Goal: Task Accomplishment & Management: Use online tool/utility

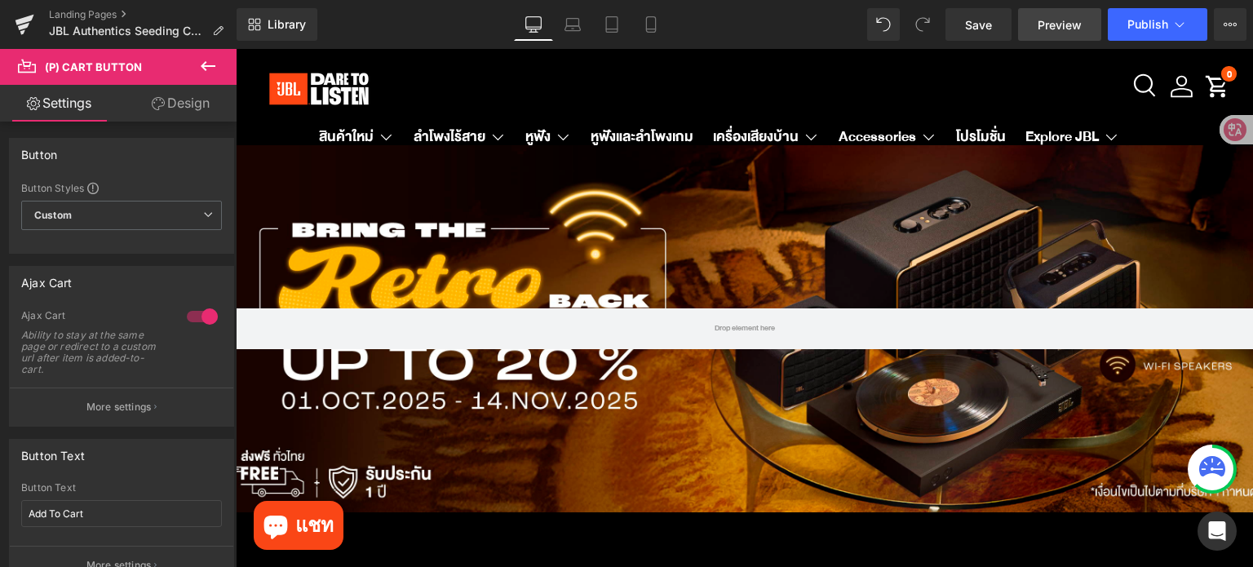
click at [1074, 25] on span "Preview" at bounding box center [1059, 24] width 44 height 17
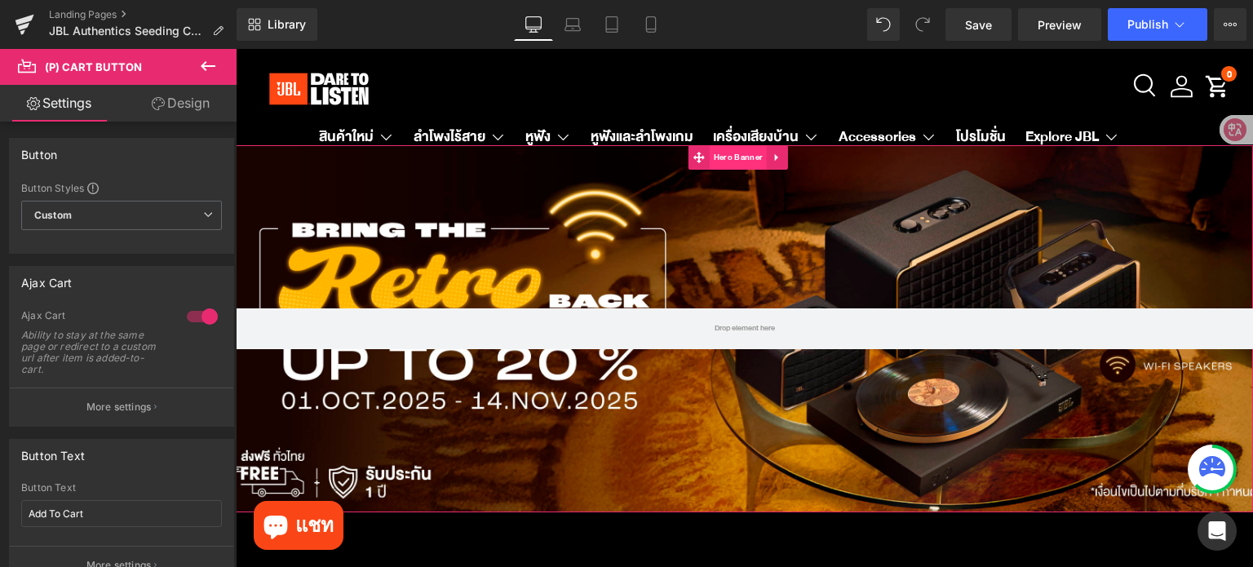
click at [742, 157] on span "Hero Banner" at bounding box center [737, 157] width 57 height 24
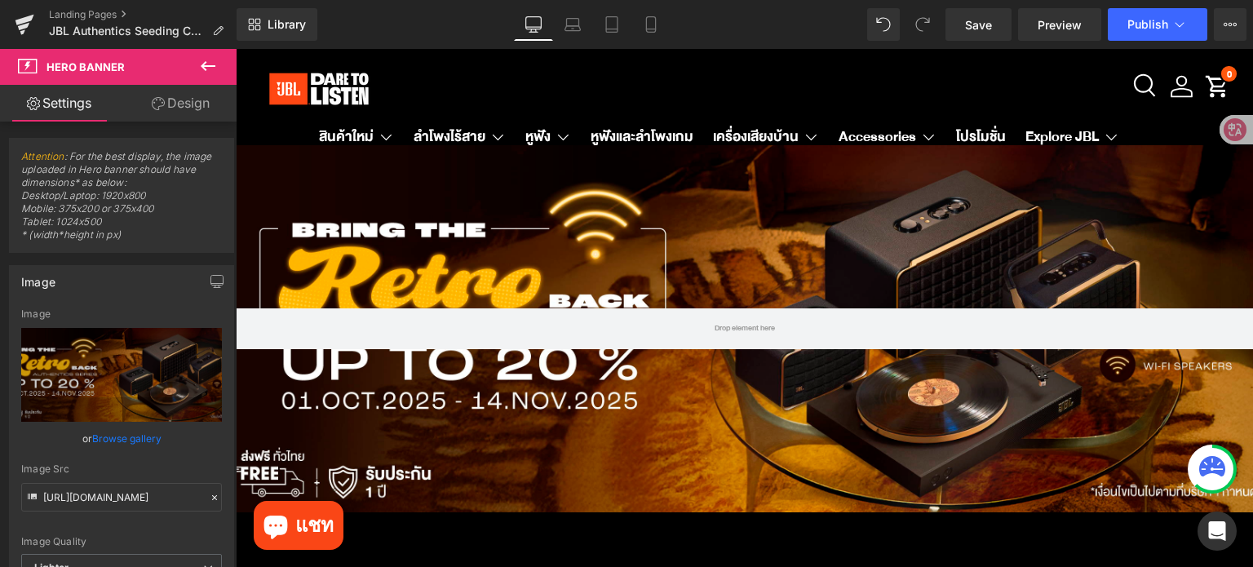
click at [210, 66] on icon at bounding box center [208, 66] width 15 height 10
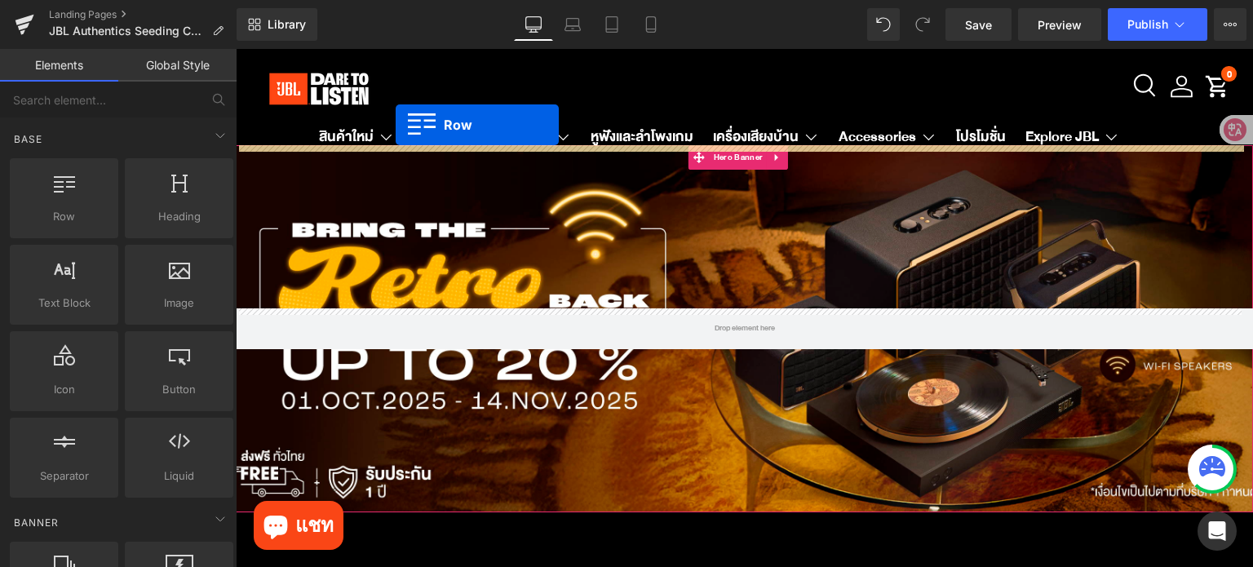
drag, startPoint x: 307, startPoint y: 253, endPoint x: 395, endPoint y: 125, distance: 154.9
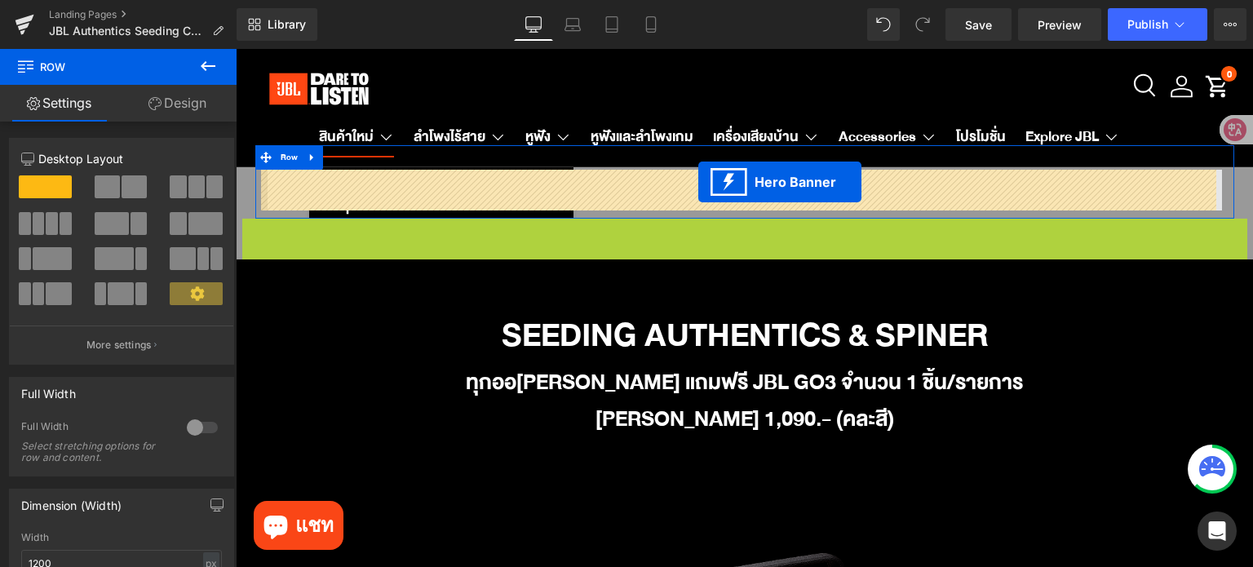
drag, startPoint x: 697, startPoint y: 237, endPoint x: 698, endPoint y: 182, distance: 55.5
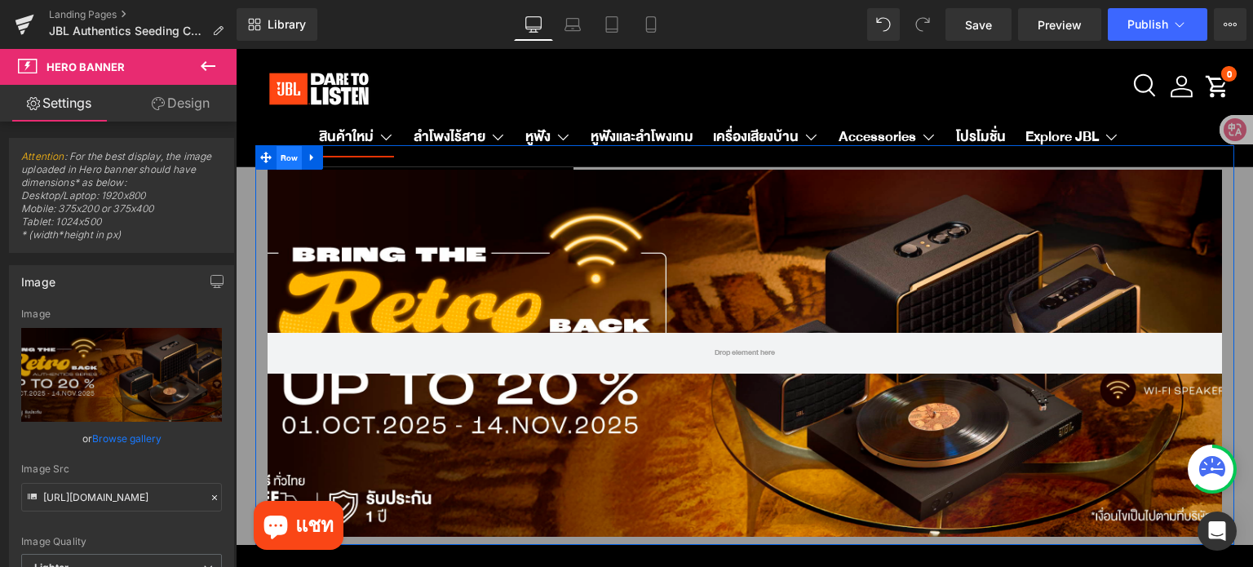
click at [281, 159] on span "Row" at bounding box center [289, 158] width 26 height 24
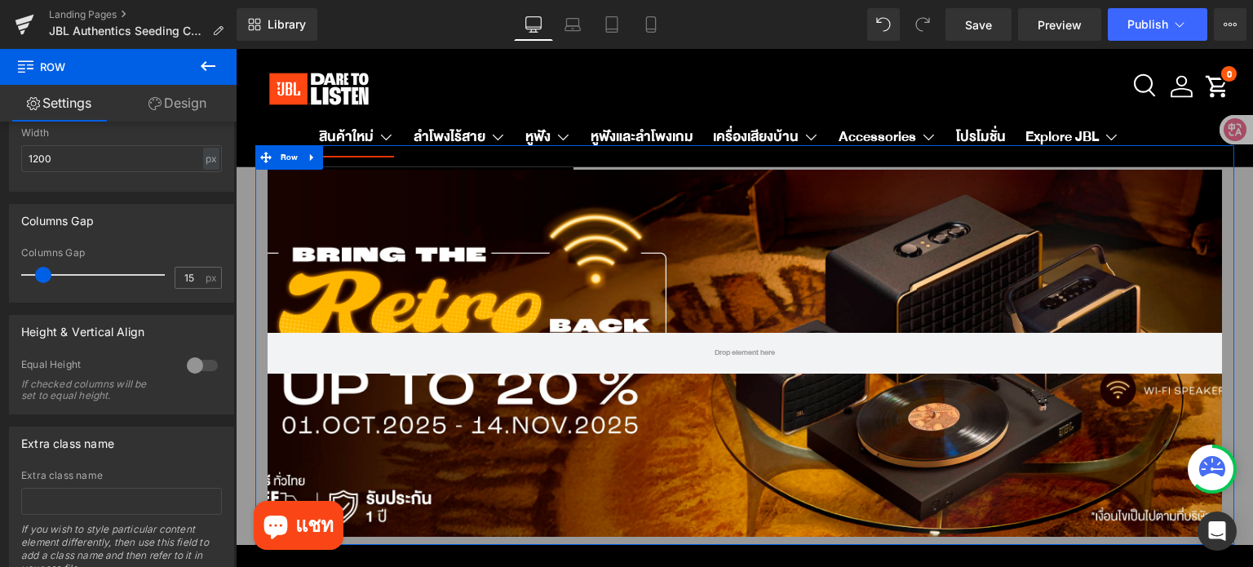
scroll to position [305, 0]
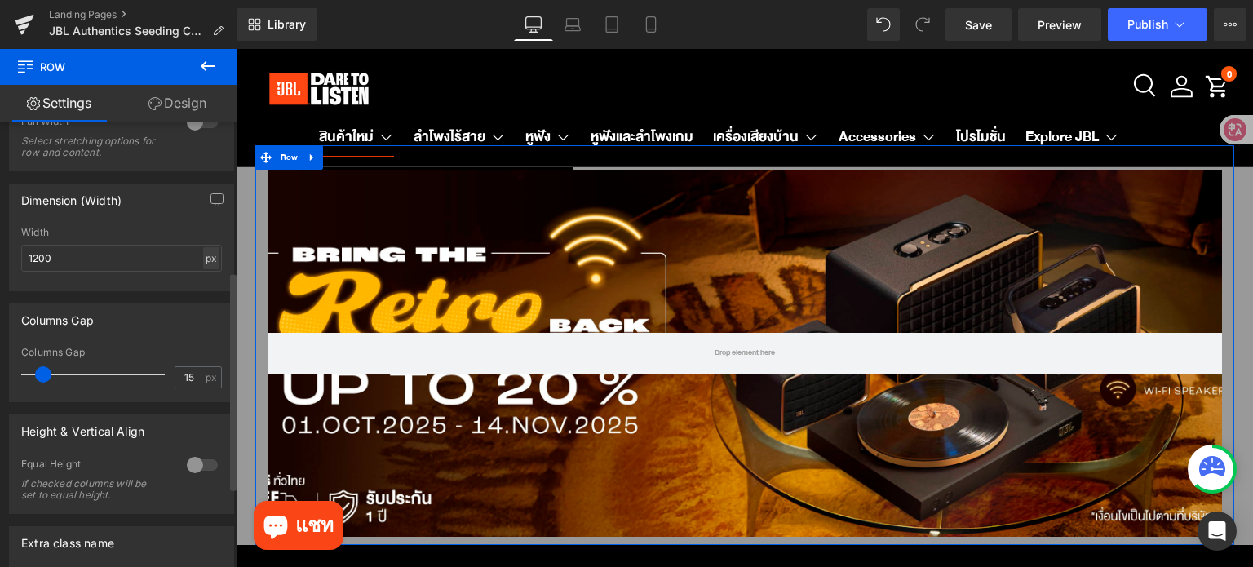
click at [207, 250] on div "px" at bounding box center [211, 258] width 16 height 22
click at [202, 277] on li "%" at bounding box center [211, 284] width 20 height 24
type input "100"
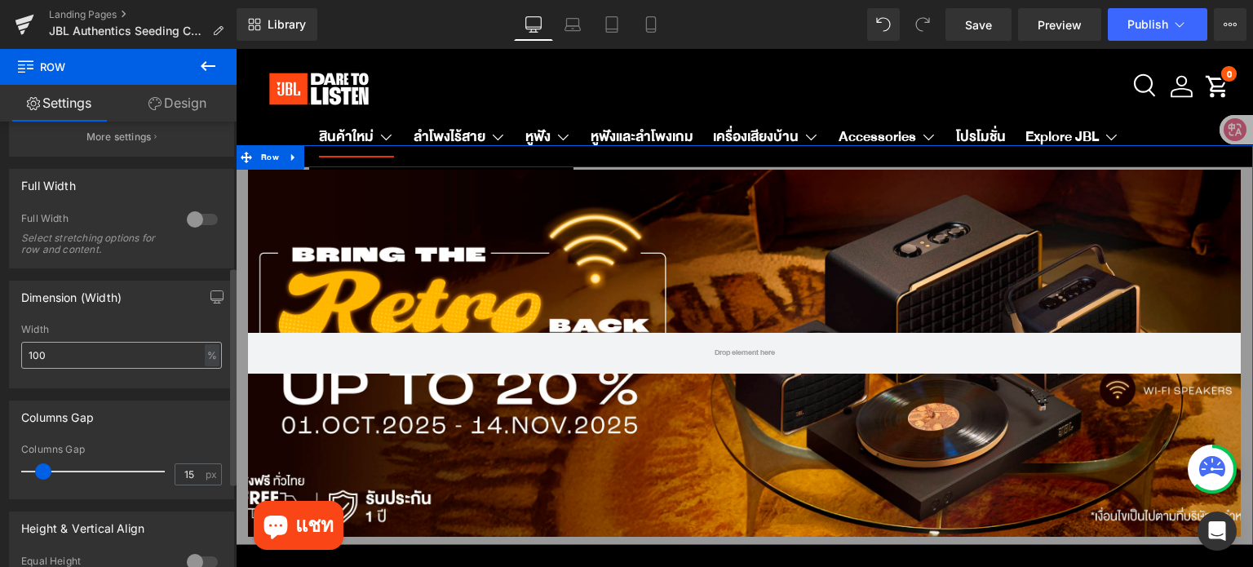
scroll to position [60, 0]
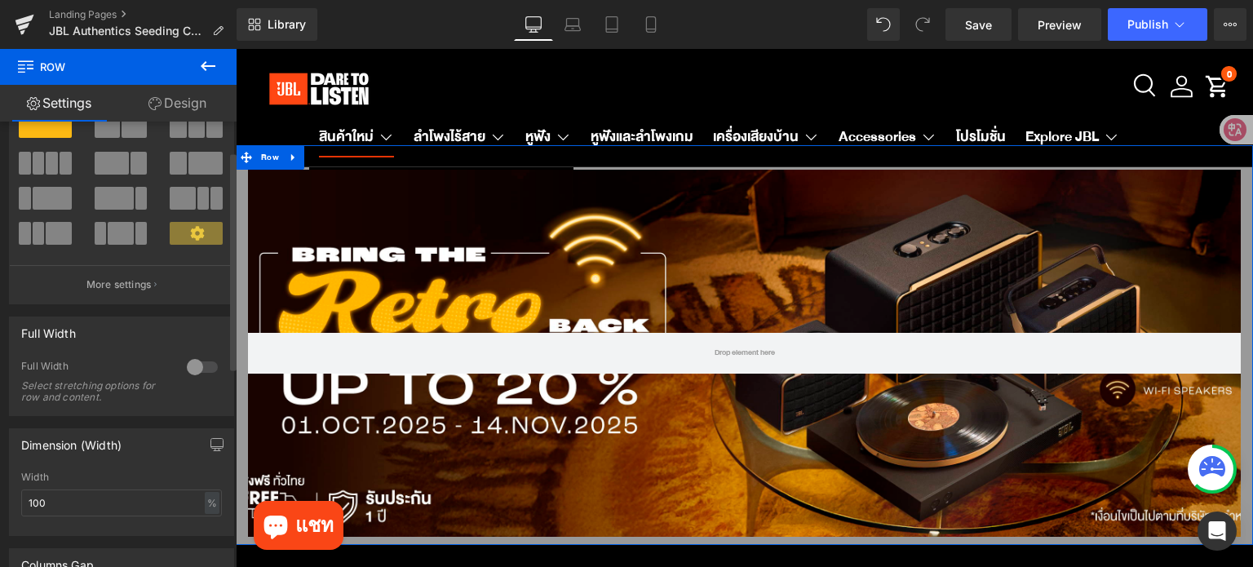
click at [201, 368] on div at bounding box center [202, 367] width 39 height 26
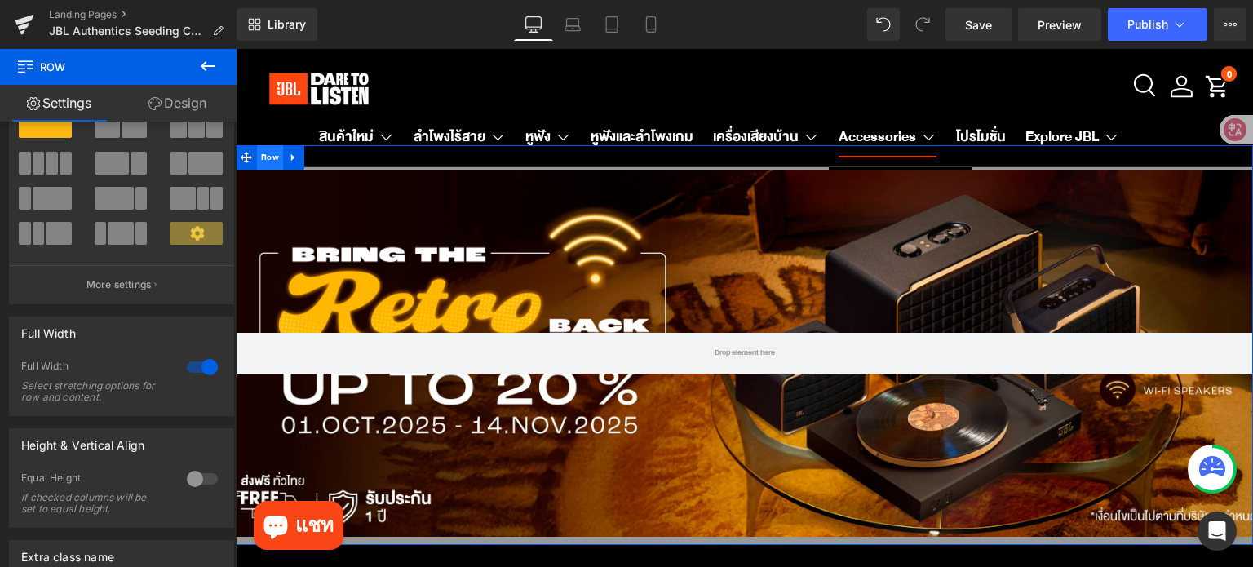
click at [263, 161] on span "Row" at bounding box center [270, 157] width 26 height 24
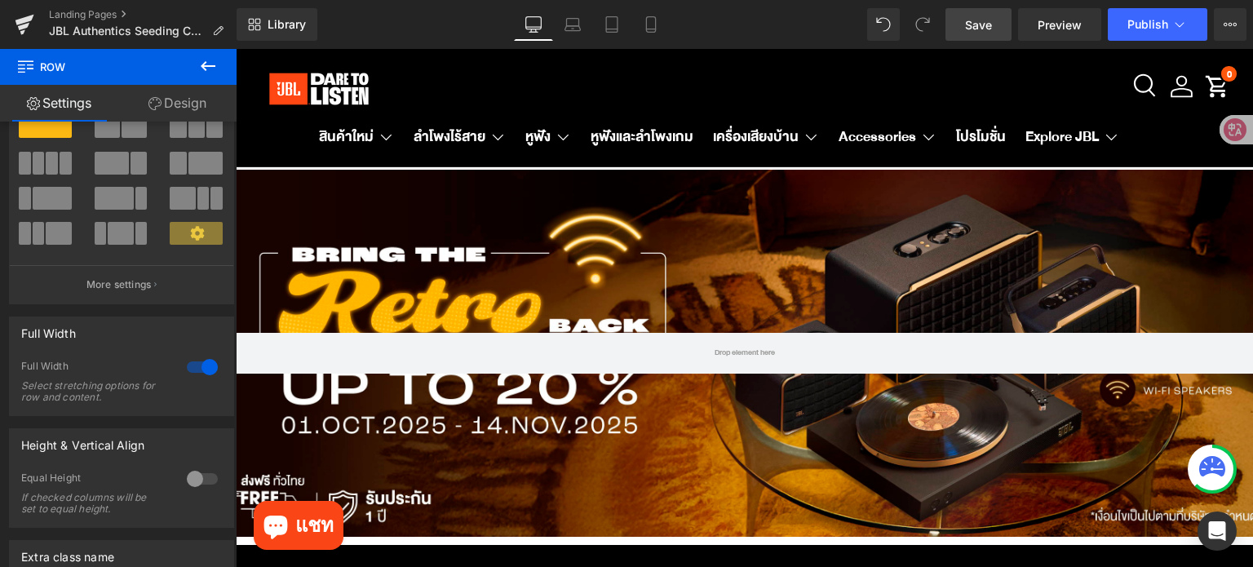
click at [992, 33] on link "Save" at bounding box center [978, 24] width 66 height 33
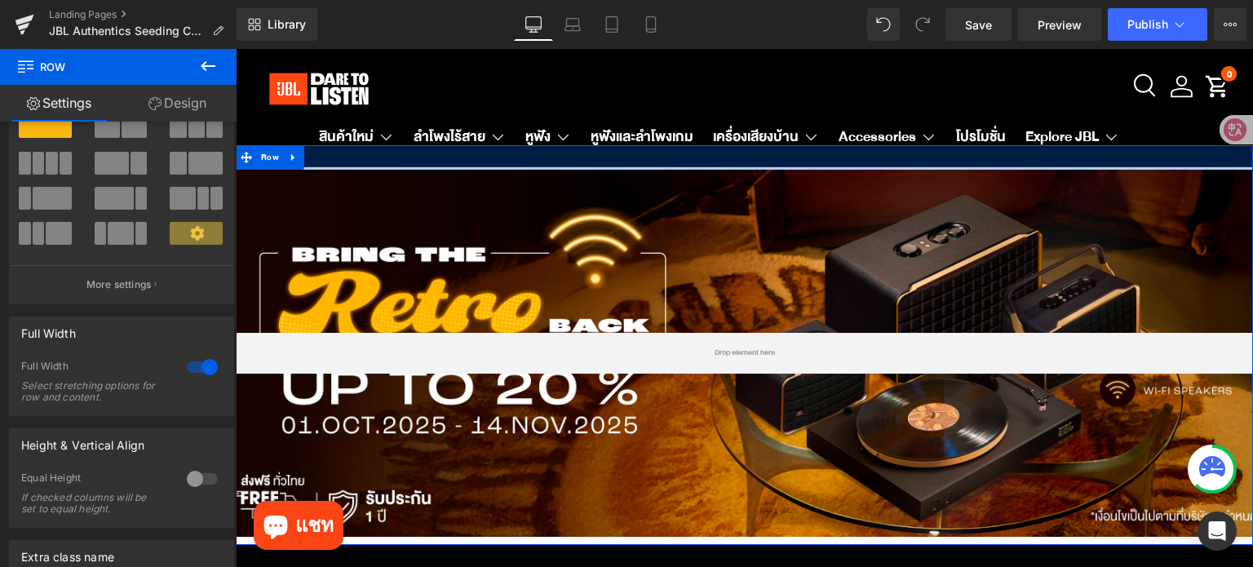
click at [714, 161] on div at bounding box center [744, 157] width 1017 height 24
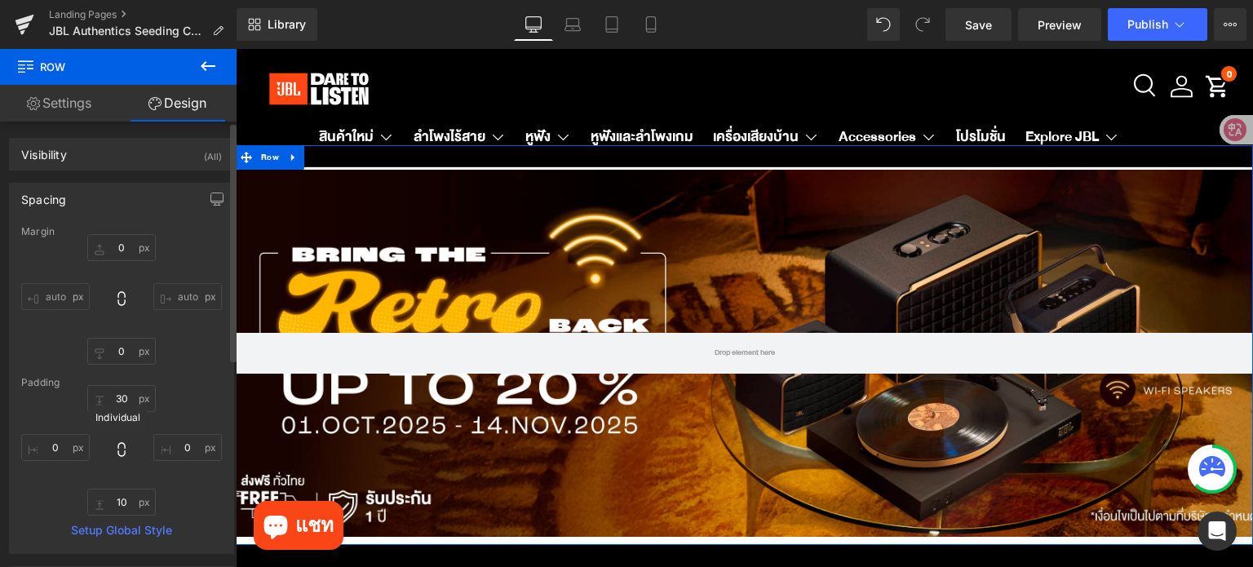
click at [117, 448] on icon at bounding box center [121, 449] width 16 height 16
type input "0"
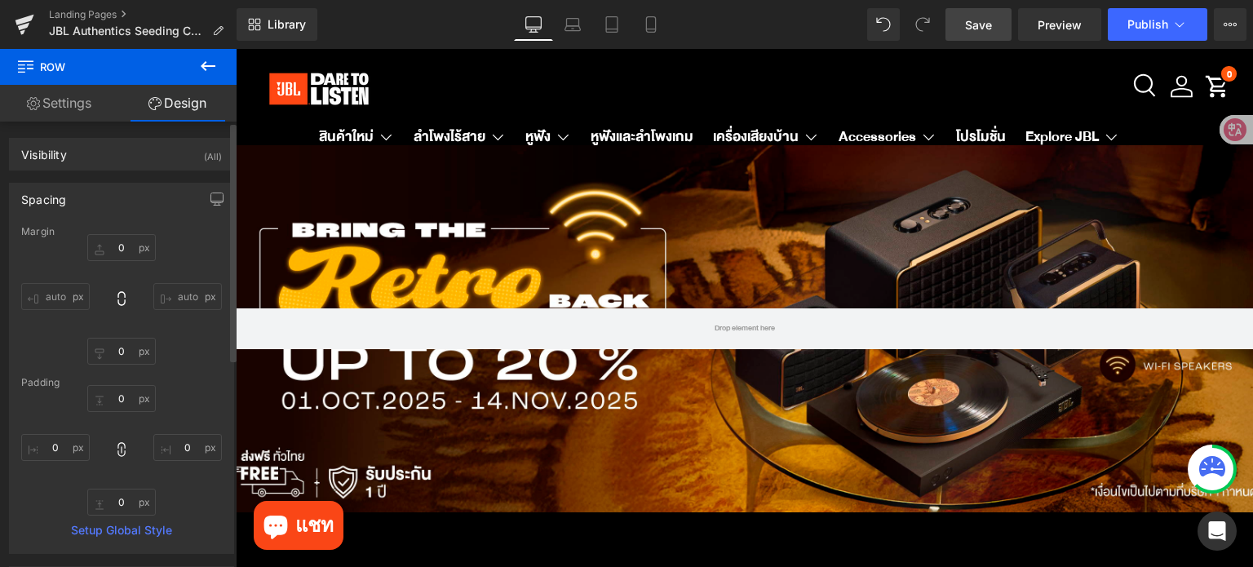
click at [979, 29] on span "Save" at bounding box center [978, 24] width 27 height 17
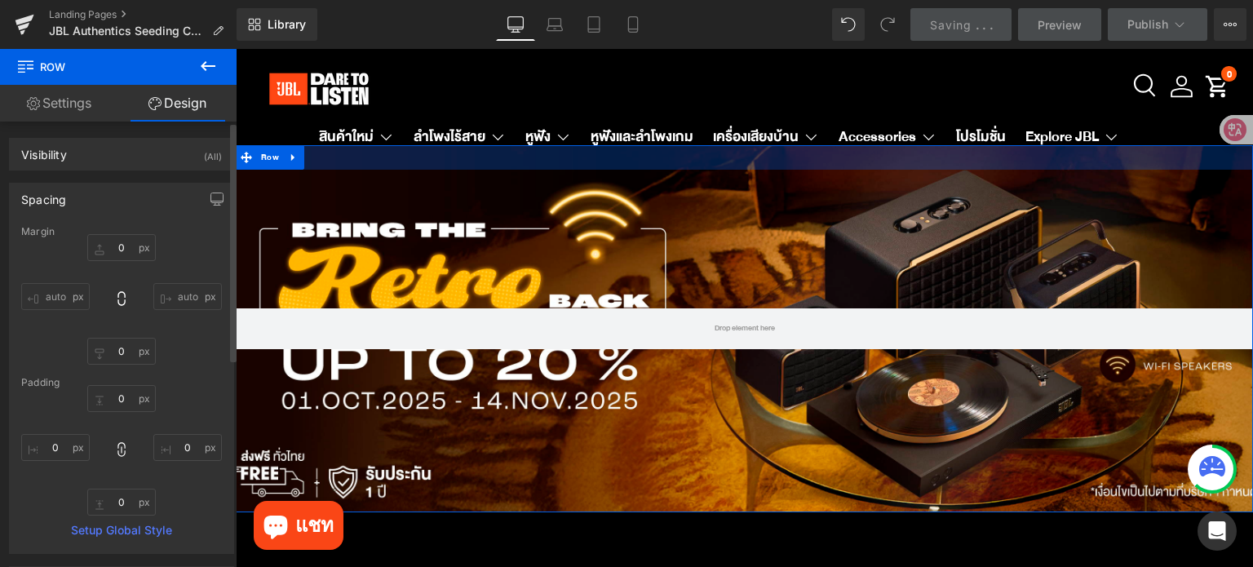
type input "0px"
click at [737, 158] on div "Hero Banner 200px 200px Row" at bounding box center [744, 328] width 1017 height 367
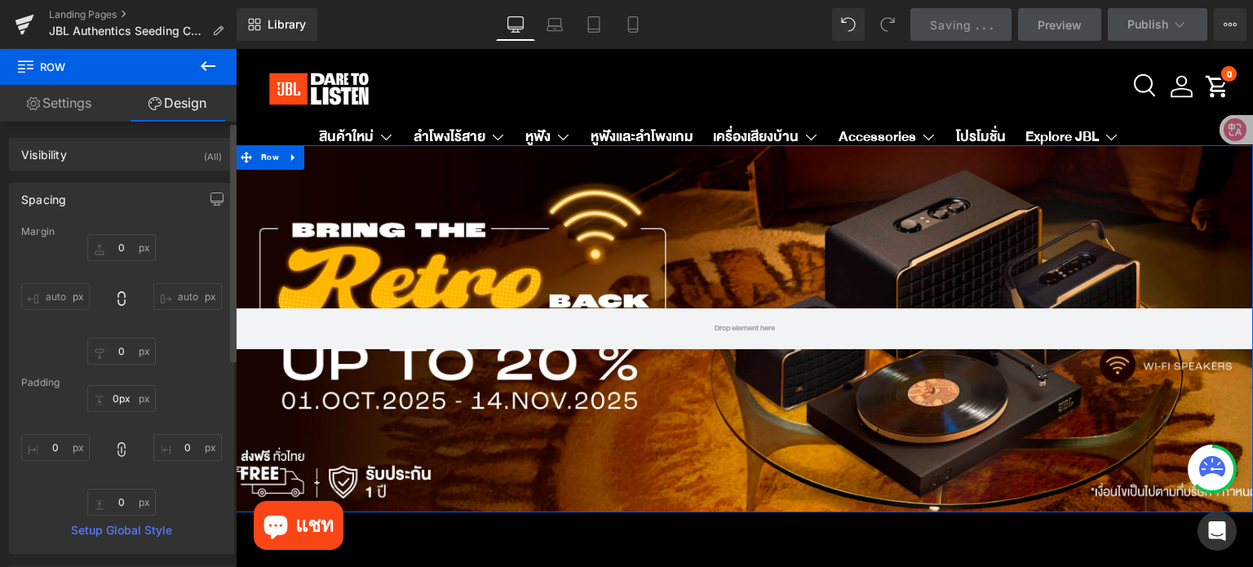
click at [725, 219] on div "Hero Banner 200px 200px" at bounding box center [744, 328] width 1017 height 367
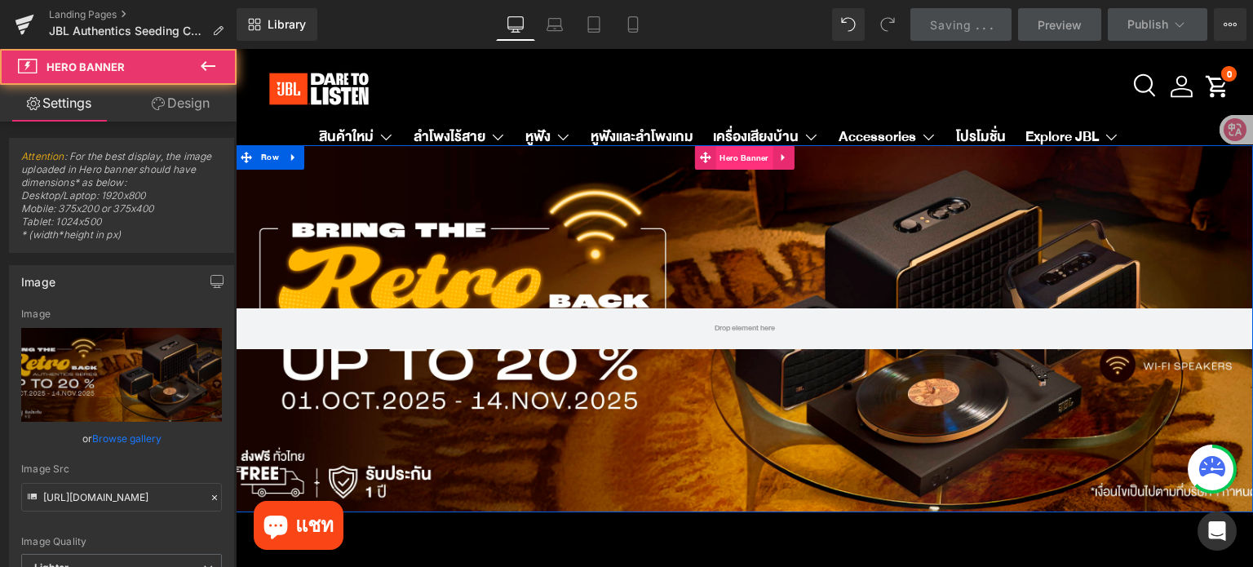
click at [726, 159] on span "Hero Banner" at bounding box center [743, 158] width 57 height 24
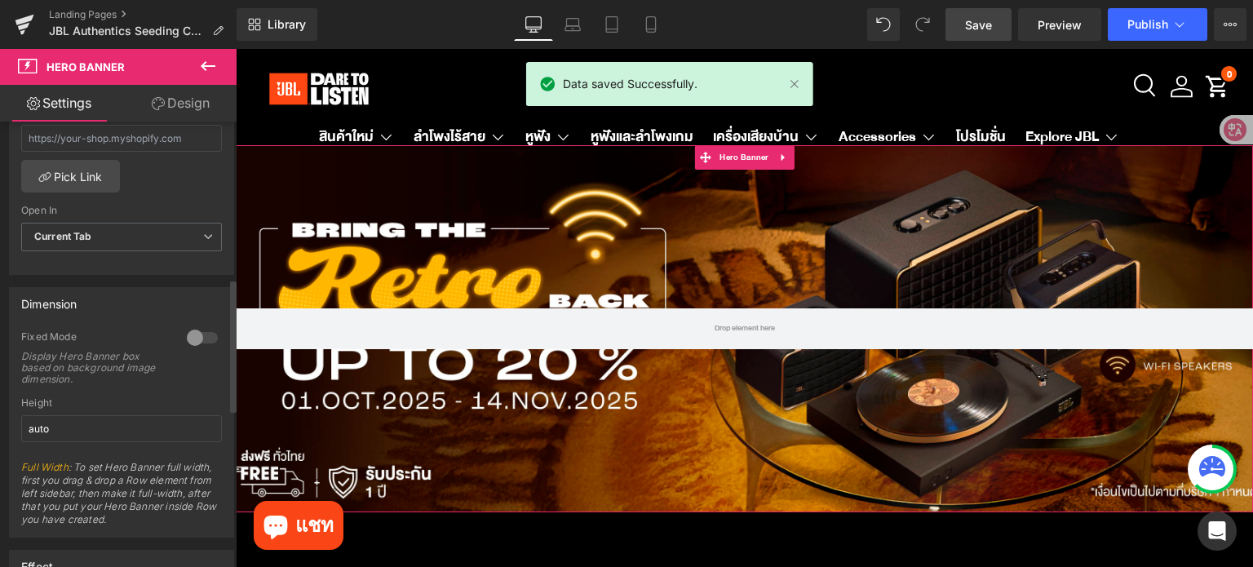
scroll to position [571, 0]
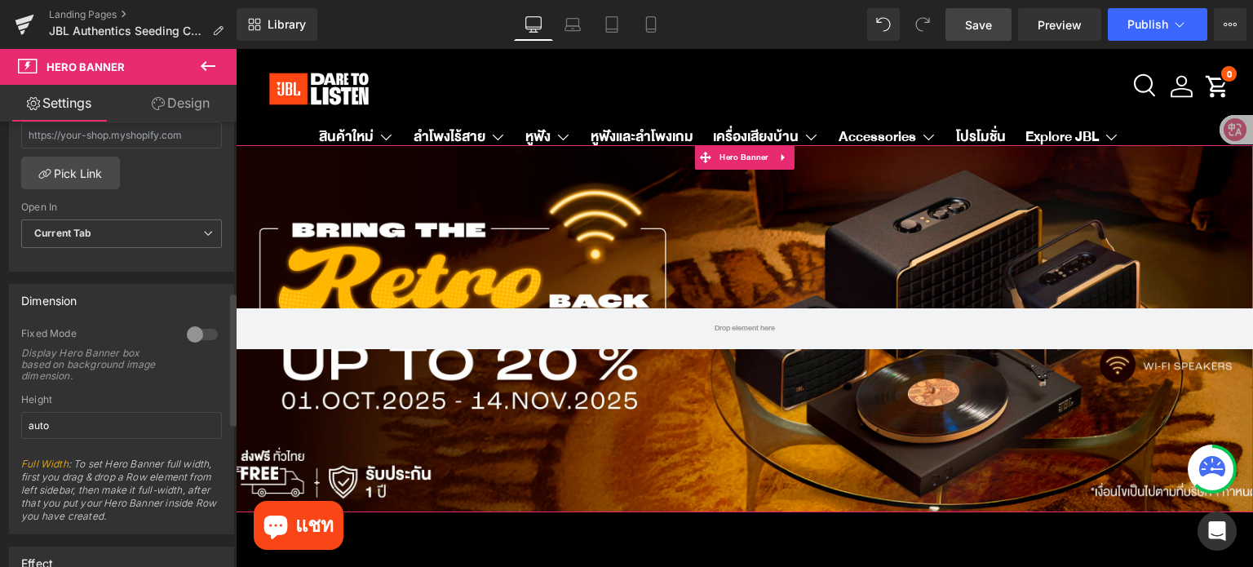
click at [196, 332] on div at bounding box center [202, 334] width 39 height 26
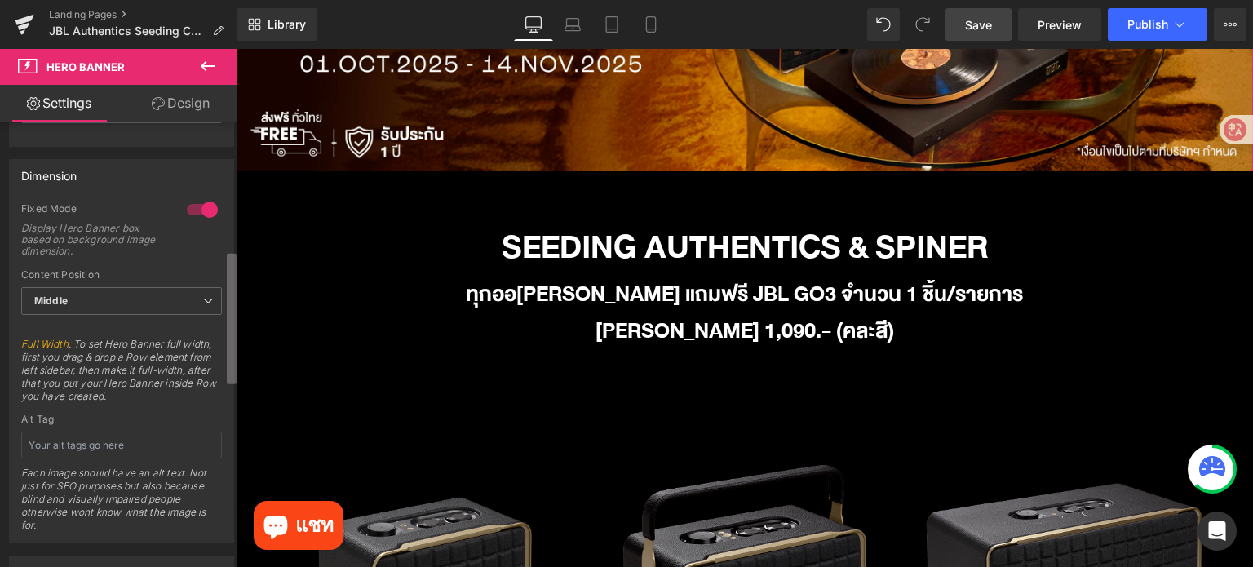
scroll to position [408, 0]
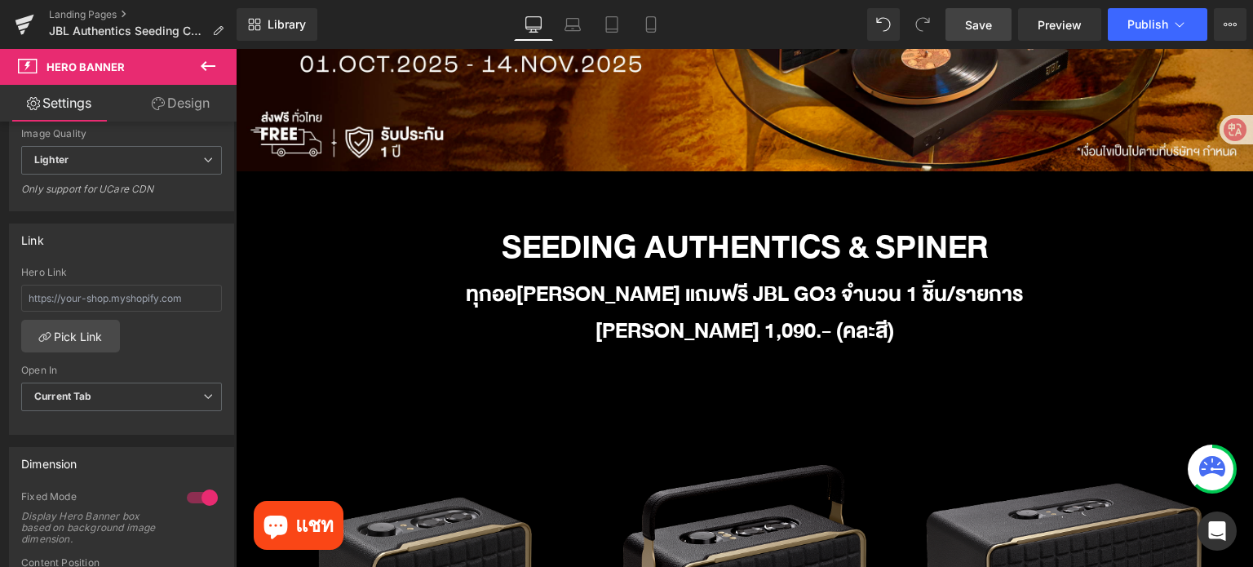
click at [981, 23] on span "Save" at bounding box center [978, 24] width 27 height 17
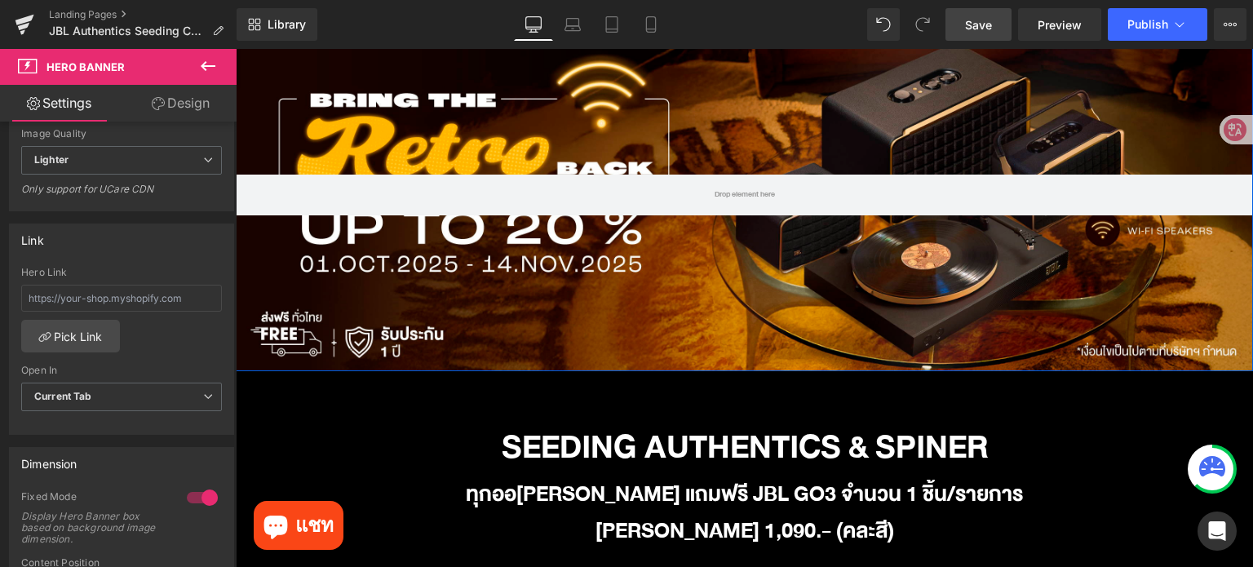
scroll to position [0, 0]
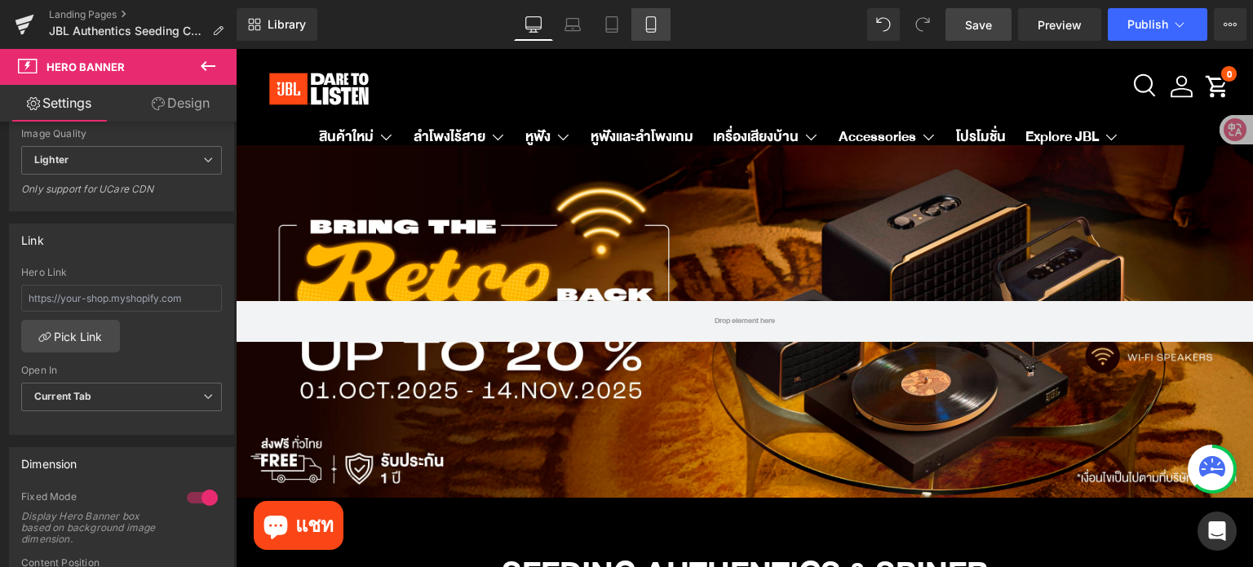
click at [640, 28] on link "Mobile" at bounding box center [650, 24] width 39 height 33
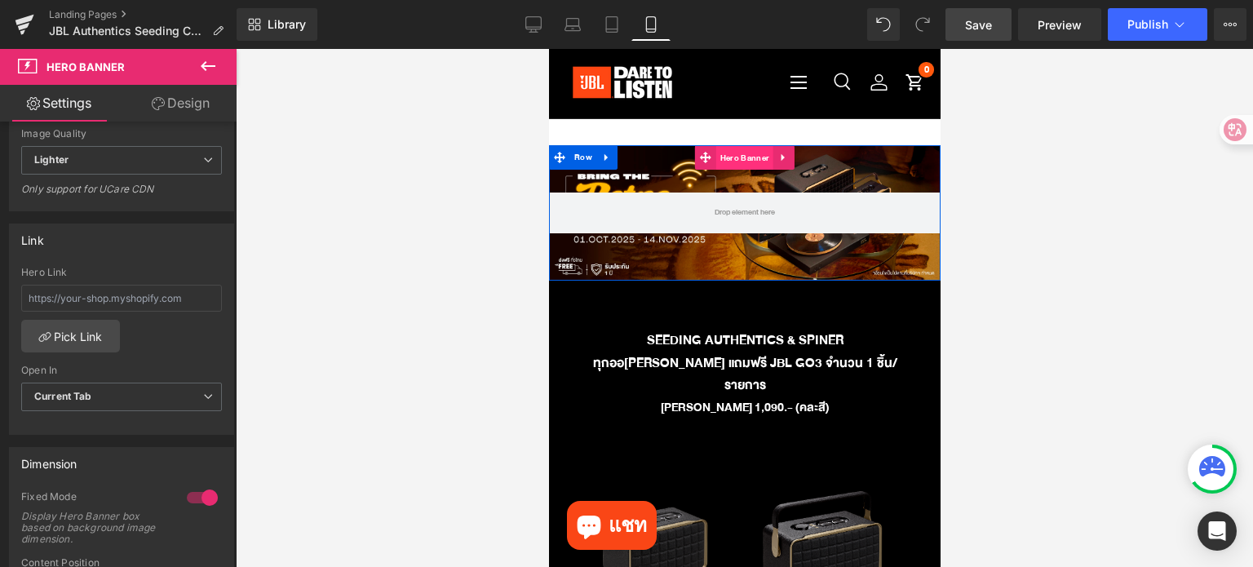
click at [741, 160] on span "Hero Banner" at bounding box center [743, 158] width 57 height 24
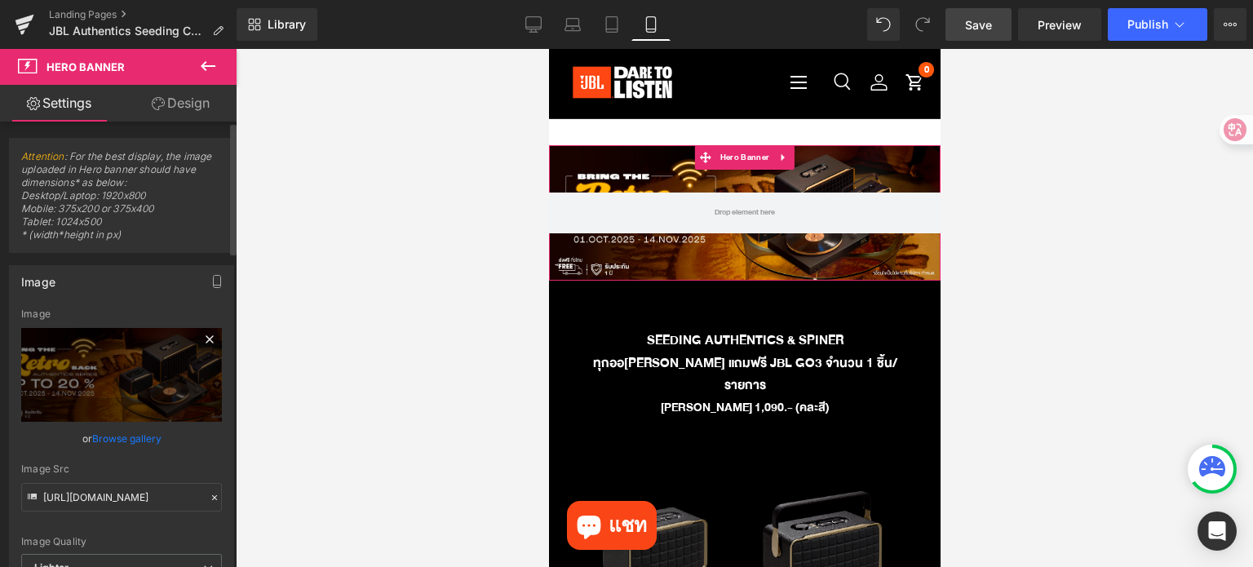
click at [207, 332] on icon at bounding box center [210, 339] width 20 height 20
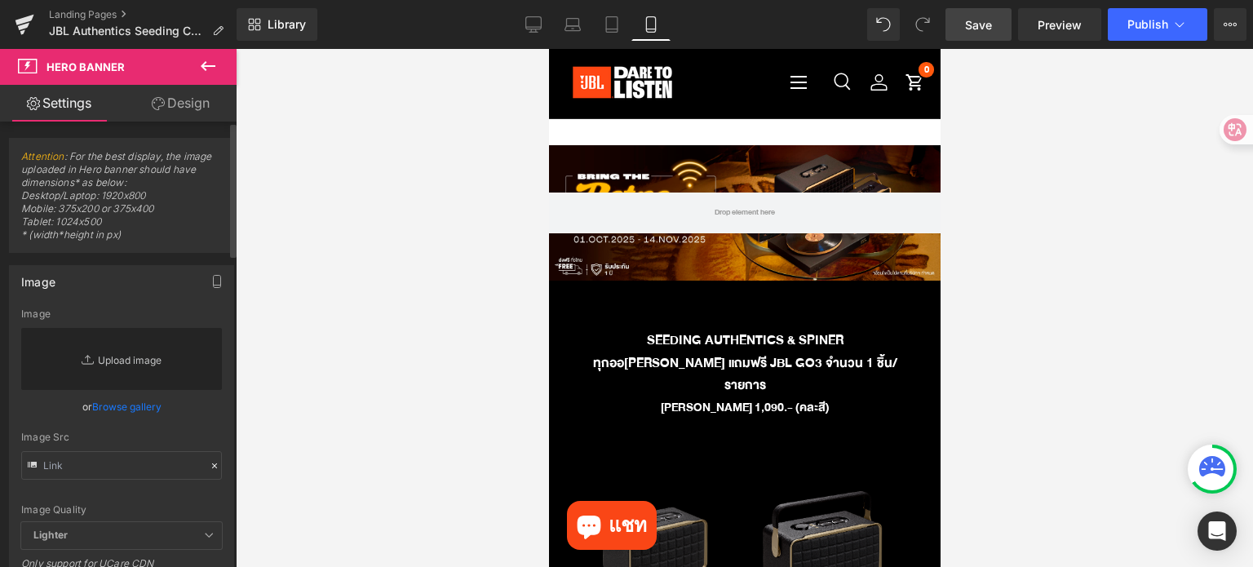
click at [131, 365] on link "Replace Image" at bounding box center [121, 359] width 201 height 62
type input "C:\fakepath\eStore-JBL TH_JBL TH Mobile W1398 x H1398 px (3).jpg"
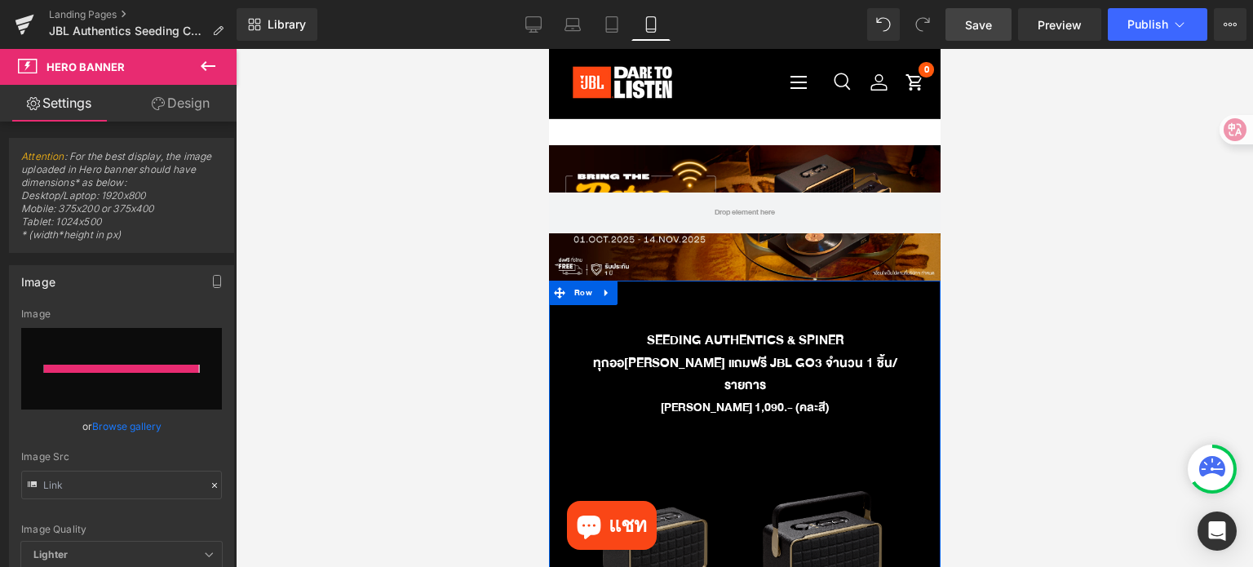
type input "[URL][DOMAIN_NAME]"
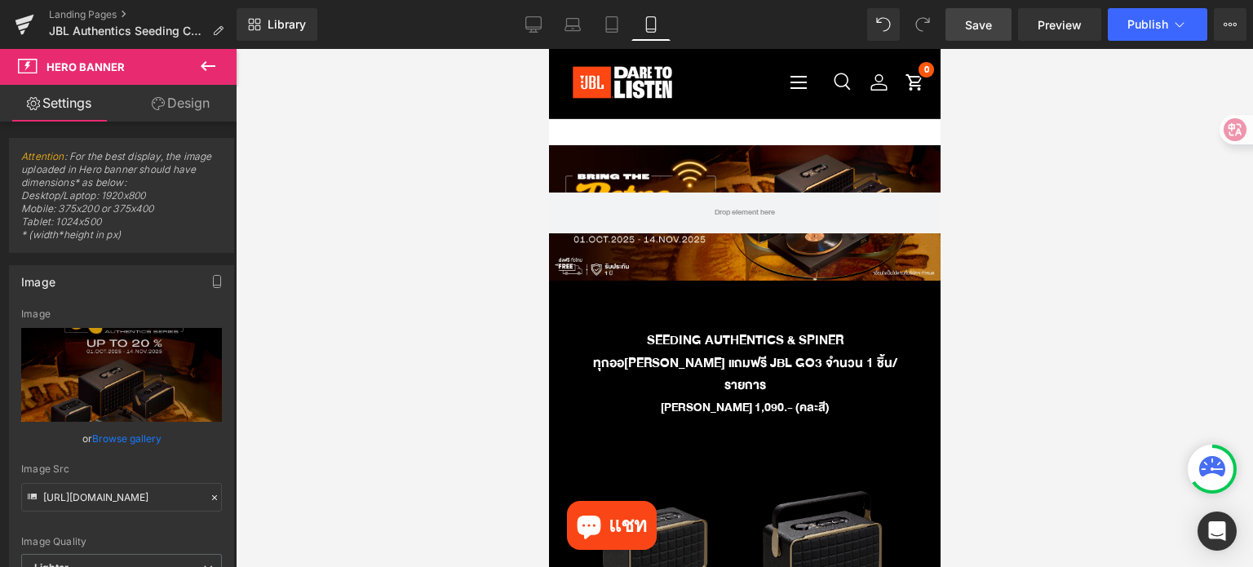
click at [960, 20] on link "Save" at bounding box center [978, 24] width 66 height 33
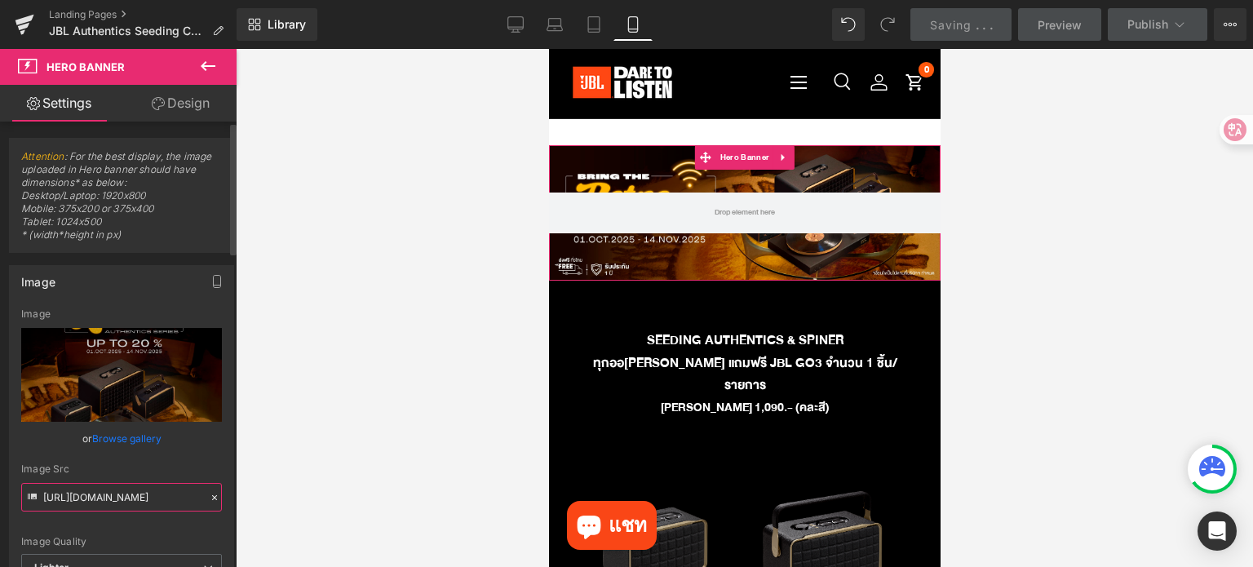
click at [147, 490] on input "[URL][DOMAIN_NAME]" at bounding box center [121, 497] width 201 height 29
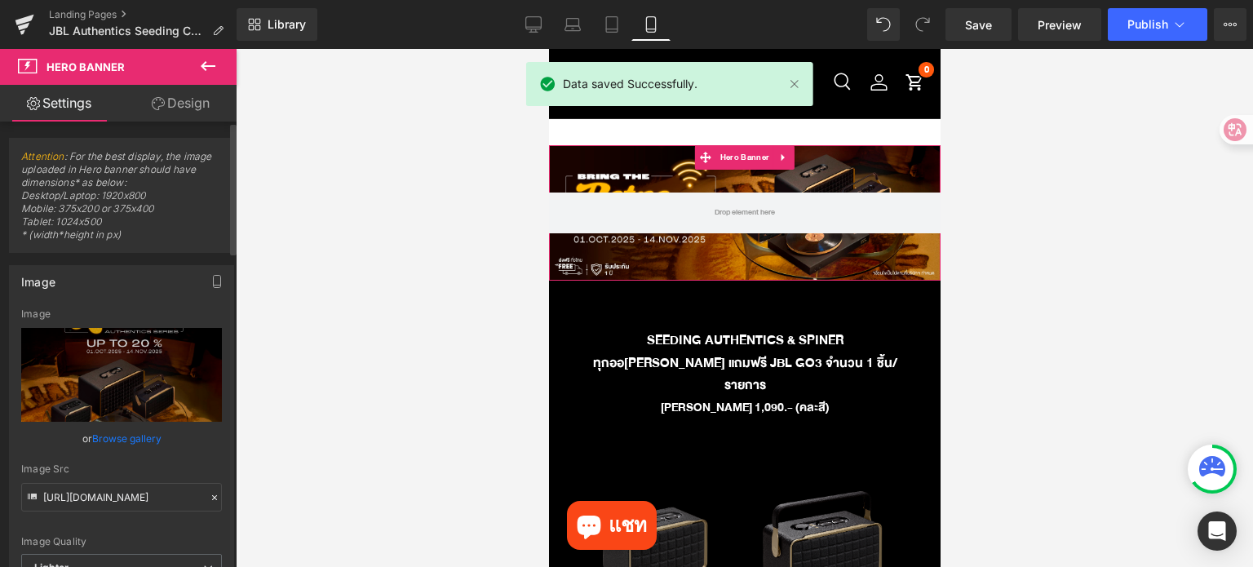
click at [209, 496] on icon at bounding box center [214, 497] width 11 height 11
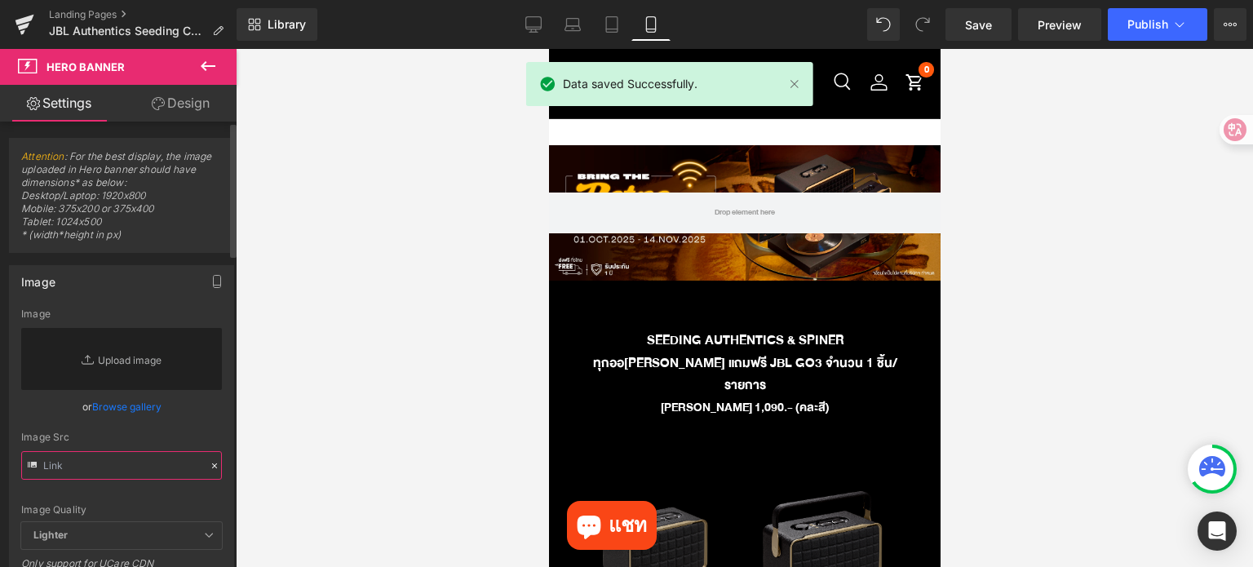
click at [175, 472] on input "text" at bounding box center [121, 465] width 201 height 29
paste input "[URL][DOMAIN_NAME]"
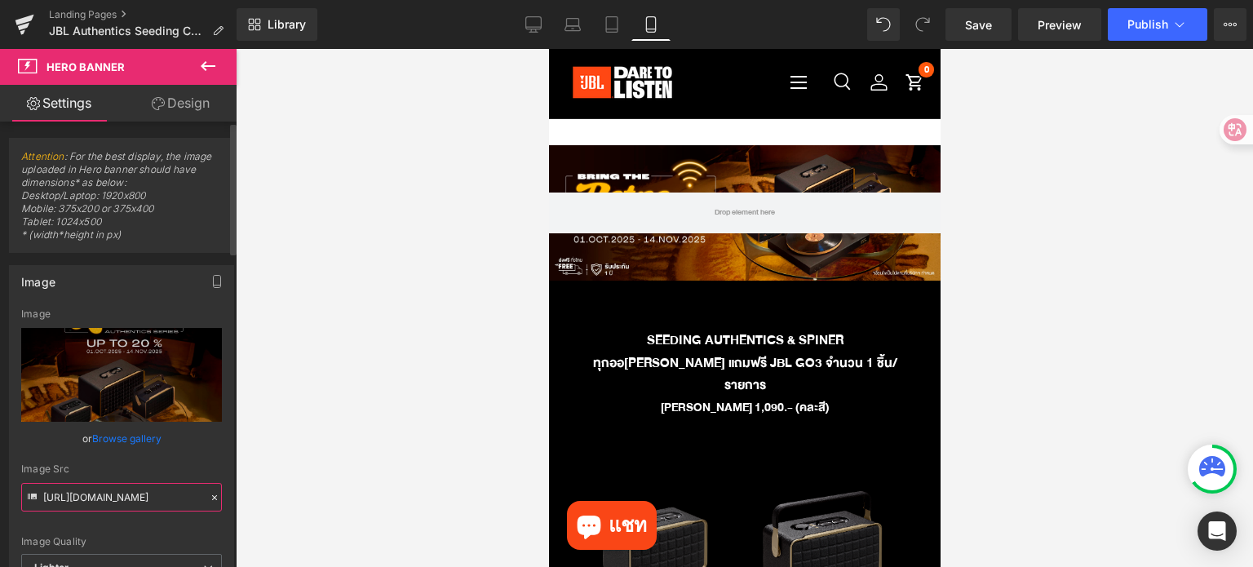
type input "[URL][DOMAIN_NAME]"
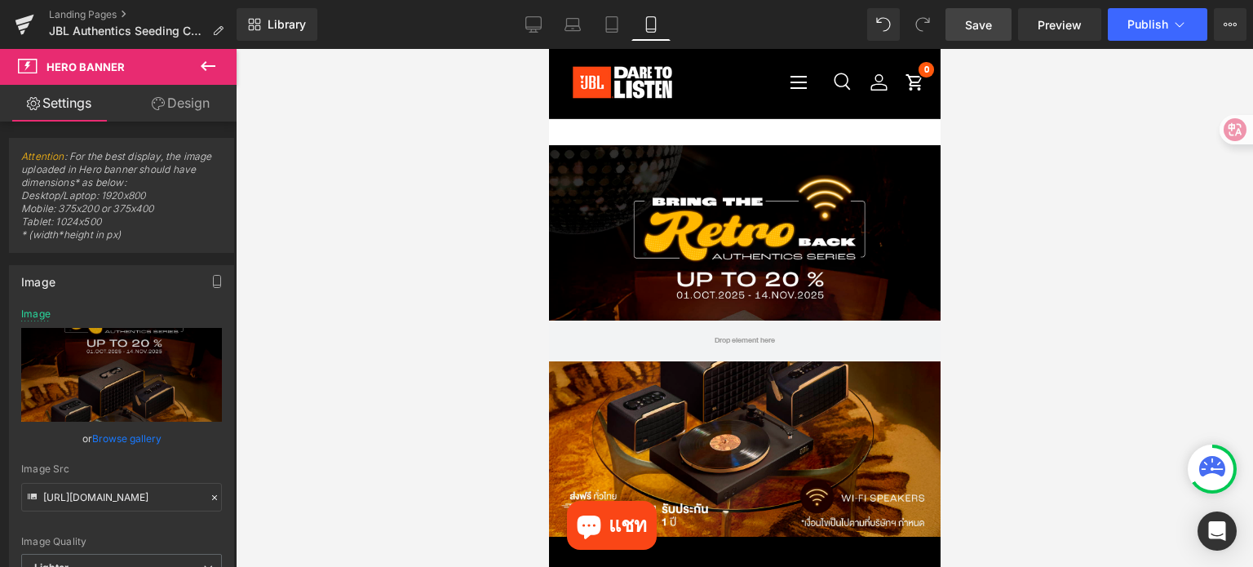
scroll to position [0, 0]
click at [985, 29] on span "Save" at bounding box center [978, 24] width 27 height 17
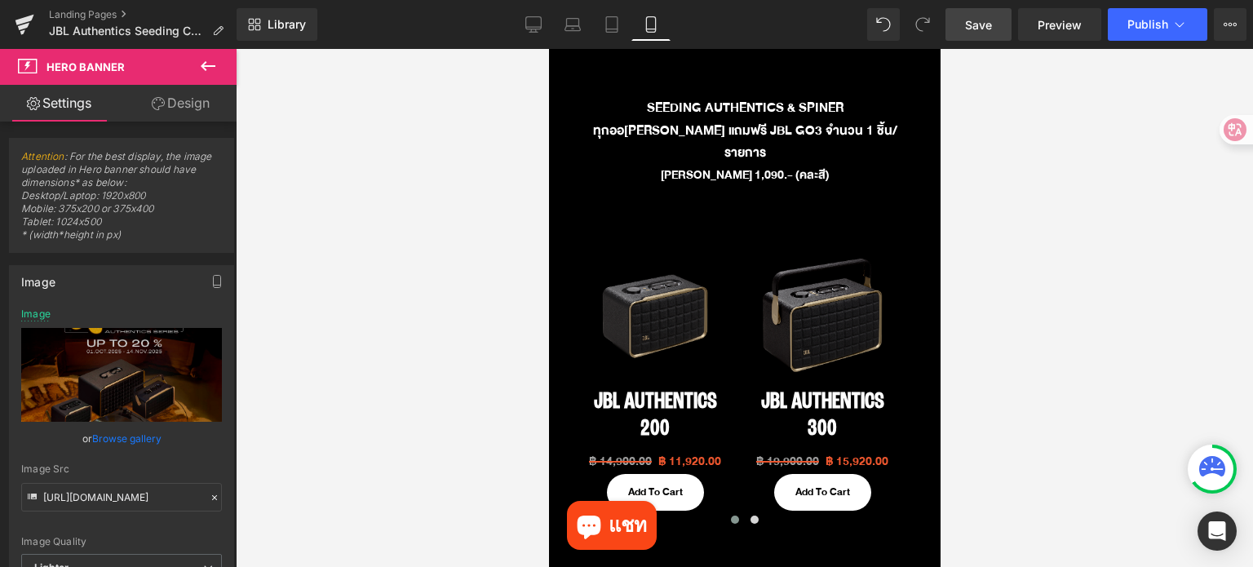
scroll to position [489, 0]
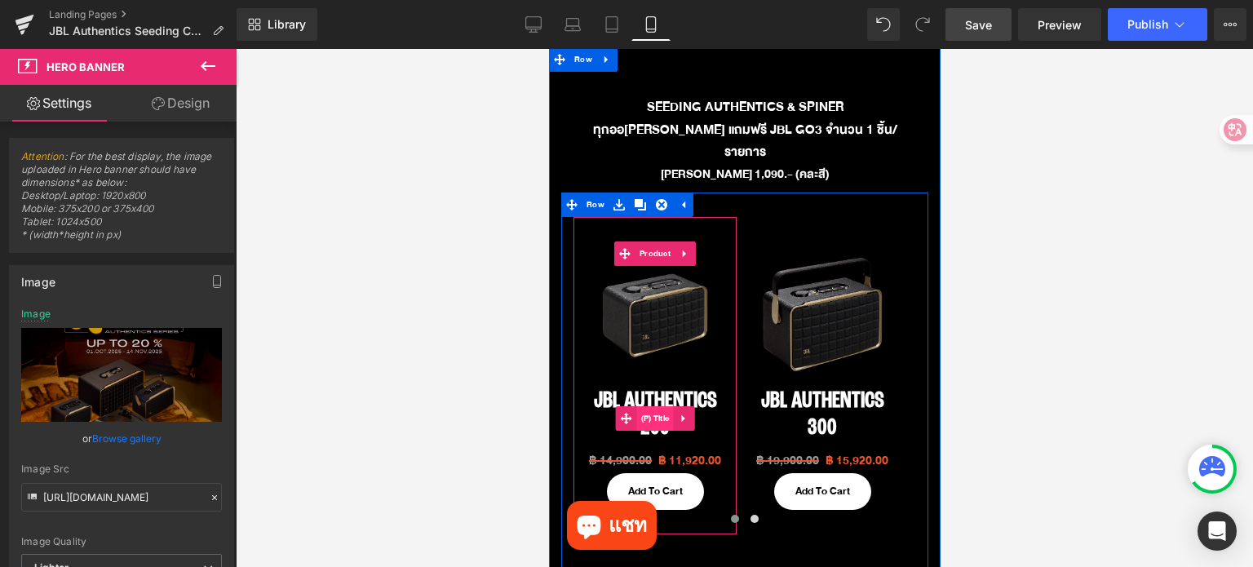
click at [658, 406] on span "(P) Title" at bounding box center [654, 418] width 37 height 24
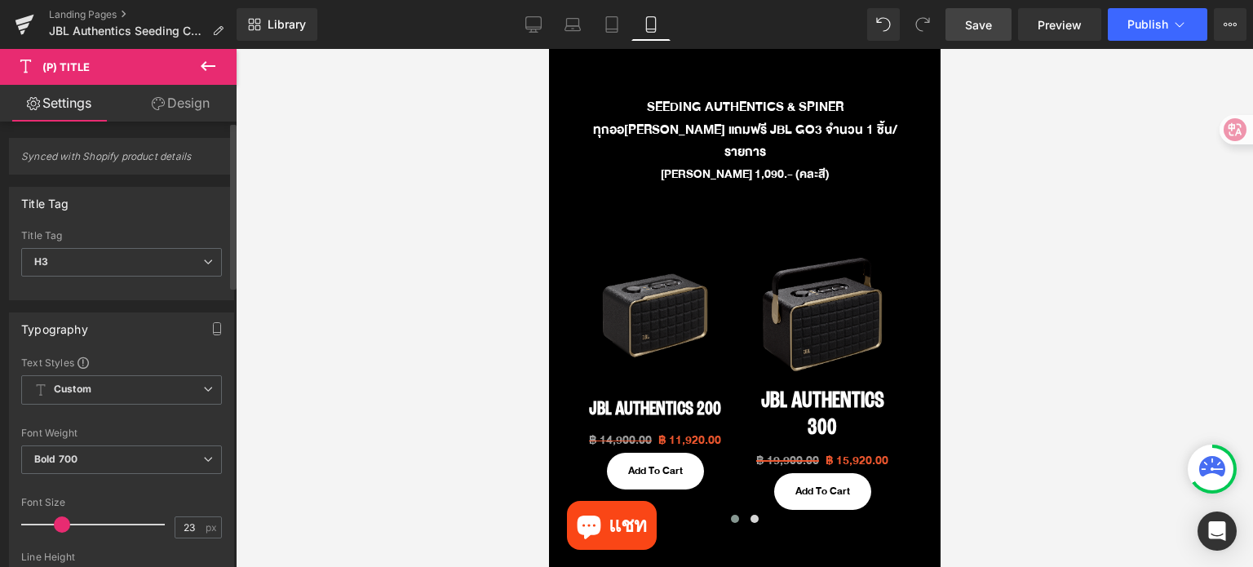
type input "22"
drag, startPoint x: 67, startPoint y: 524, endPoint x: 92, endPoint y: 505, distance: 31.5
click at [59, 523] on span at bounding box center [59, 524] width 16 height 16
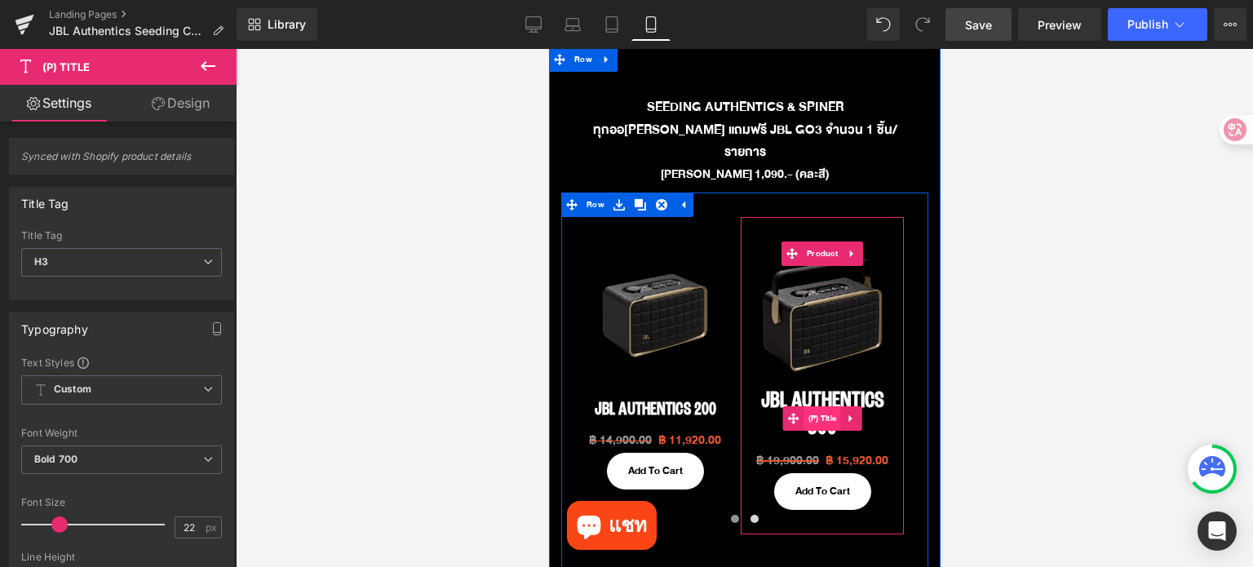
click at [832, 406] on span "(P) Title" at bounding box center [821, 418] width 37 height 24
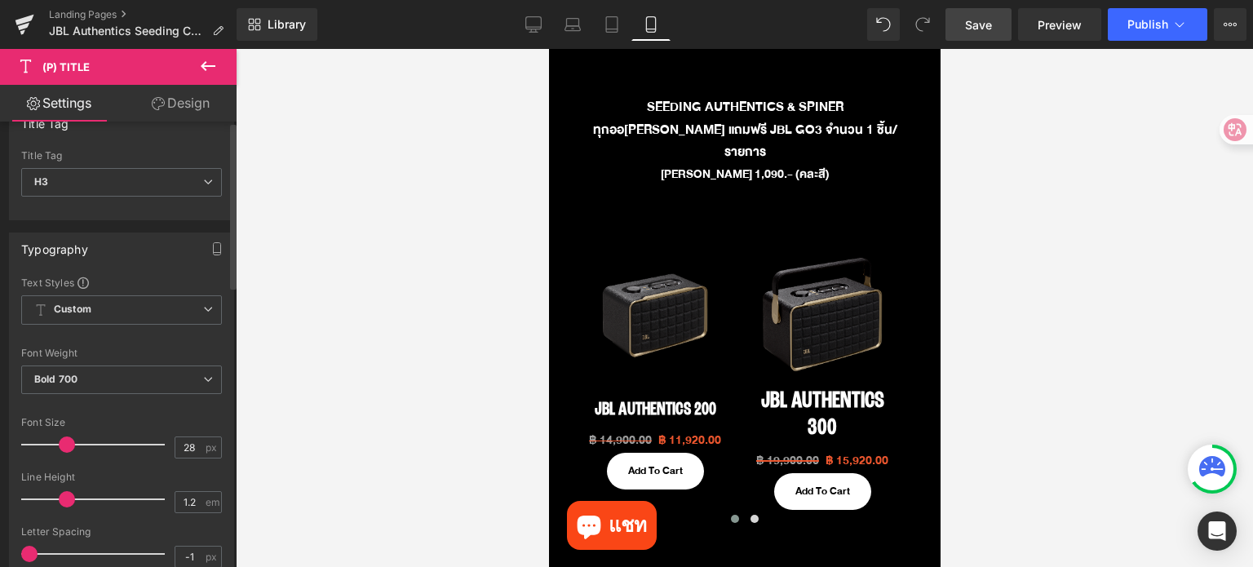
scroll to position [82, 0]
click at [206, 440] on span "px" at bounding box center [213, 445] width 14 height 11
click at [192, 446] on input "28" at bounding box center [189, 445] width 29 height 20
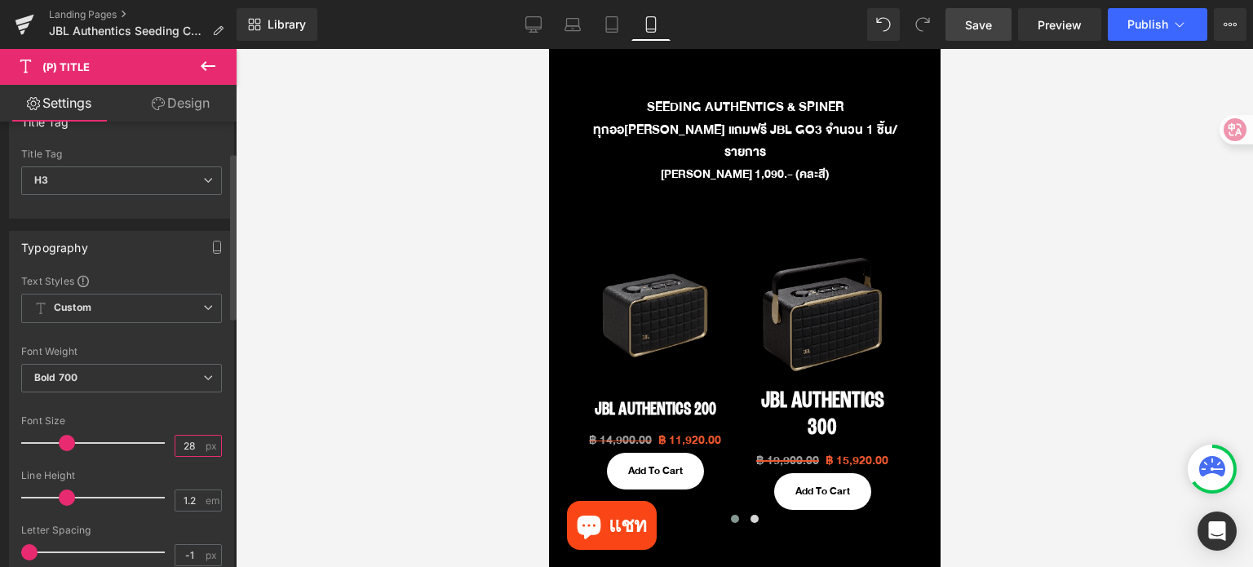
click at [192, 446] on input "28" at bounding box center [189, 445] width 29 height 20
type input "22"
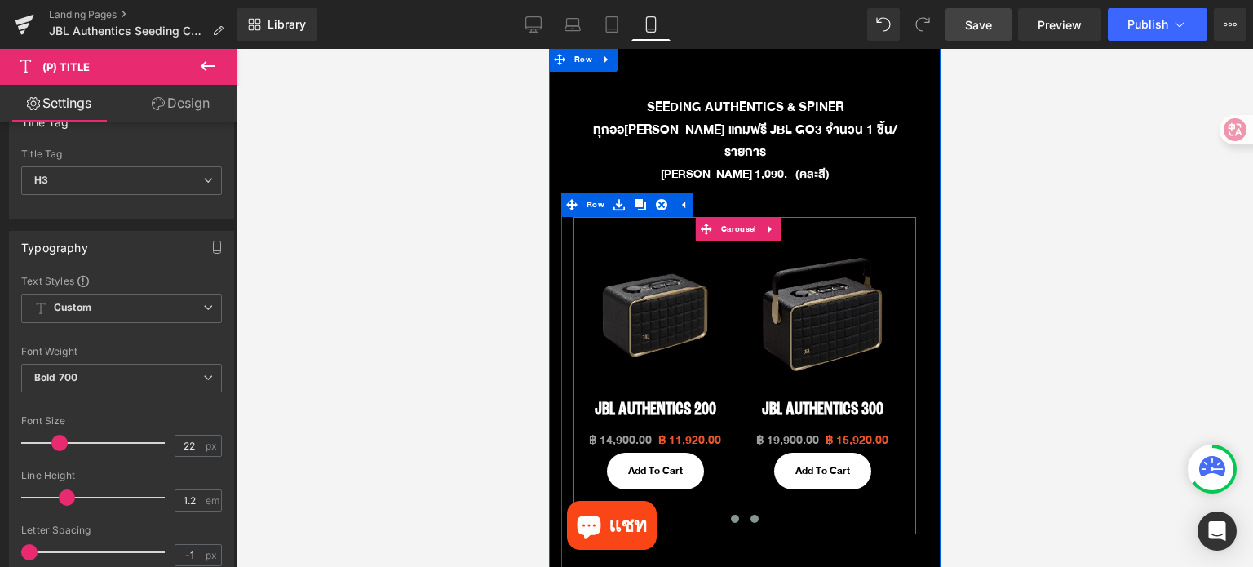
click at [749, 515] on span at bounding box center [753, 519] width 8 height 8
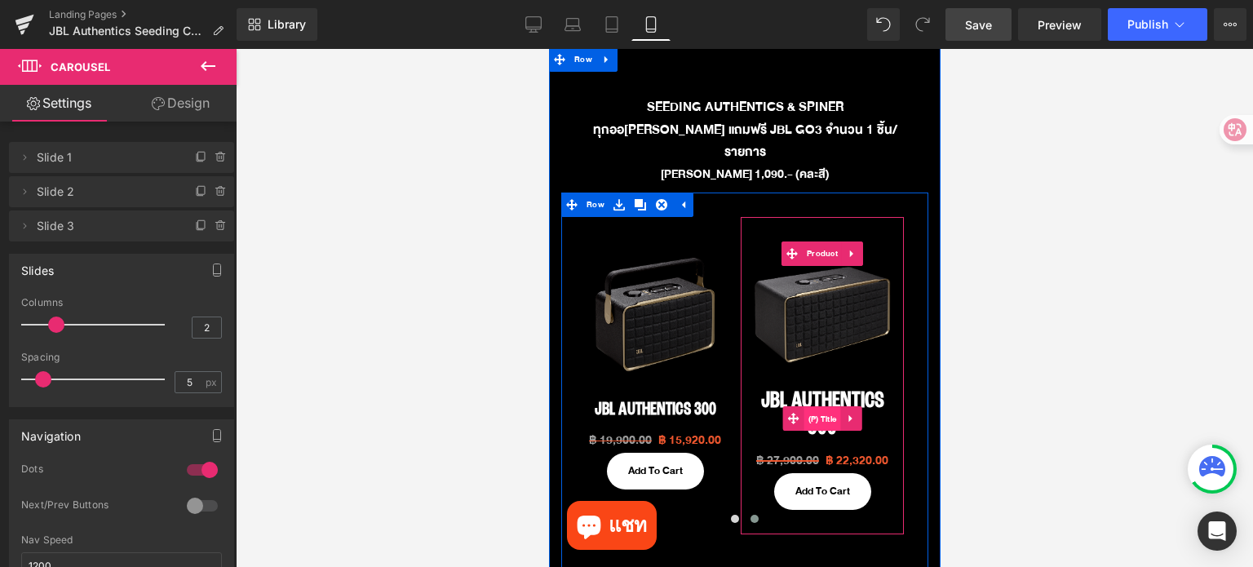
click at [815, 407] on span "(P) Title" at bounding box center [821, 419] width 37 height 24
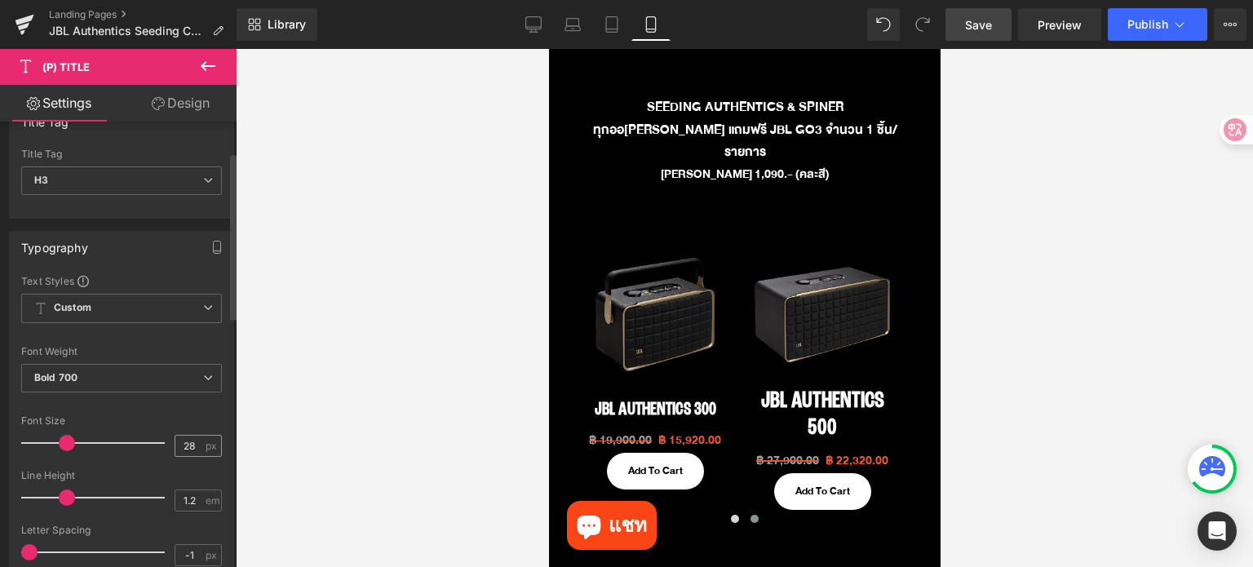
click at [197, 443] on div "28 px" at bounding box center [198, 446] width 47 height 22
click at [196, 443] on input "28" at bounding box center [189, 445] width 29 height 20
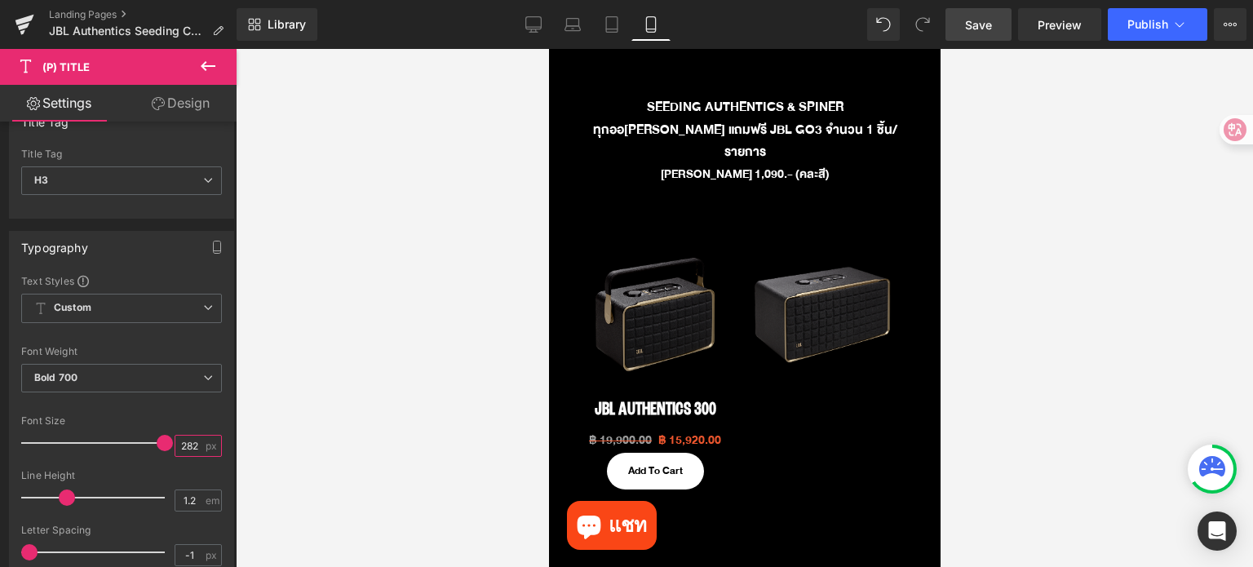
scroll to position [0, 0]
type input "2"
type input "22"
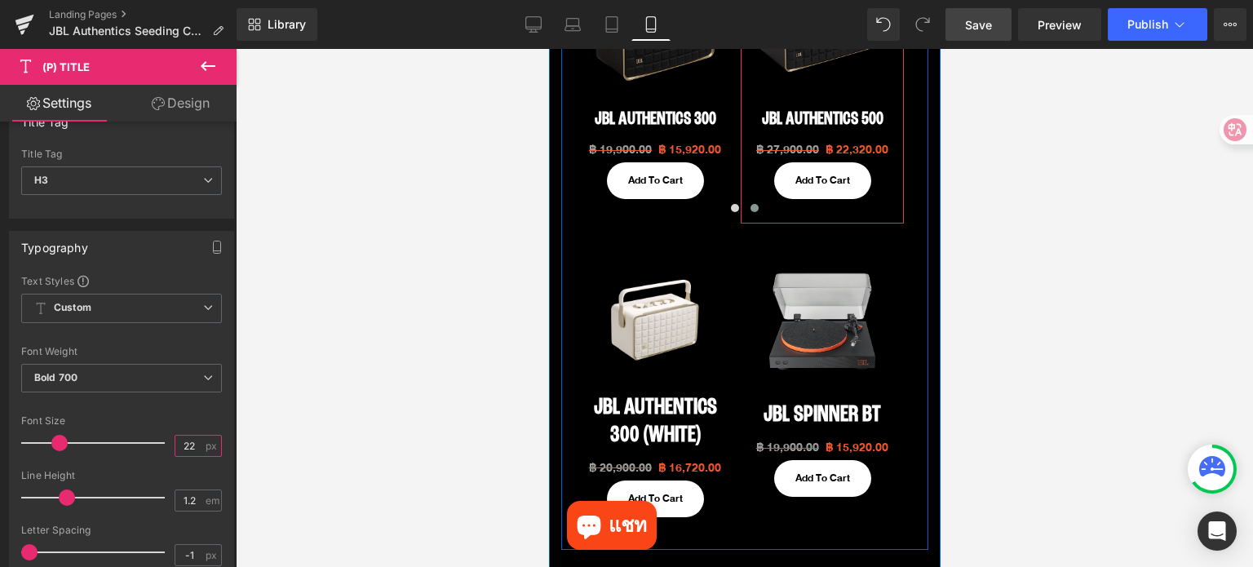
scroll to position [815, 0]
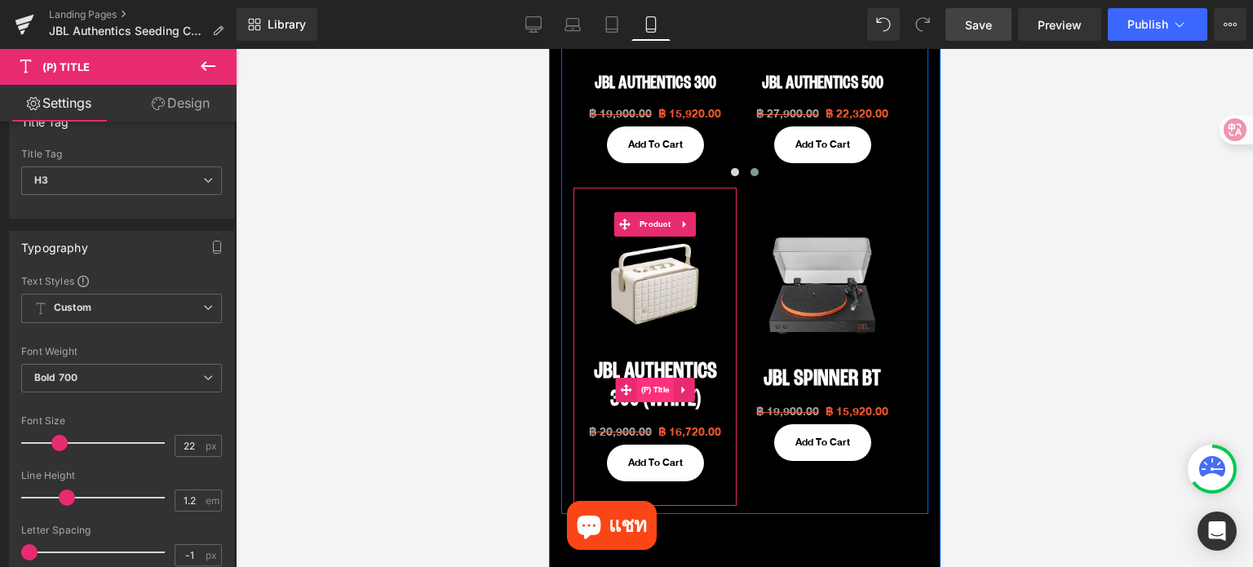
click at [652, 378] on span "(P) Title" at bounding box center [654, 390] width 37 height 24
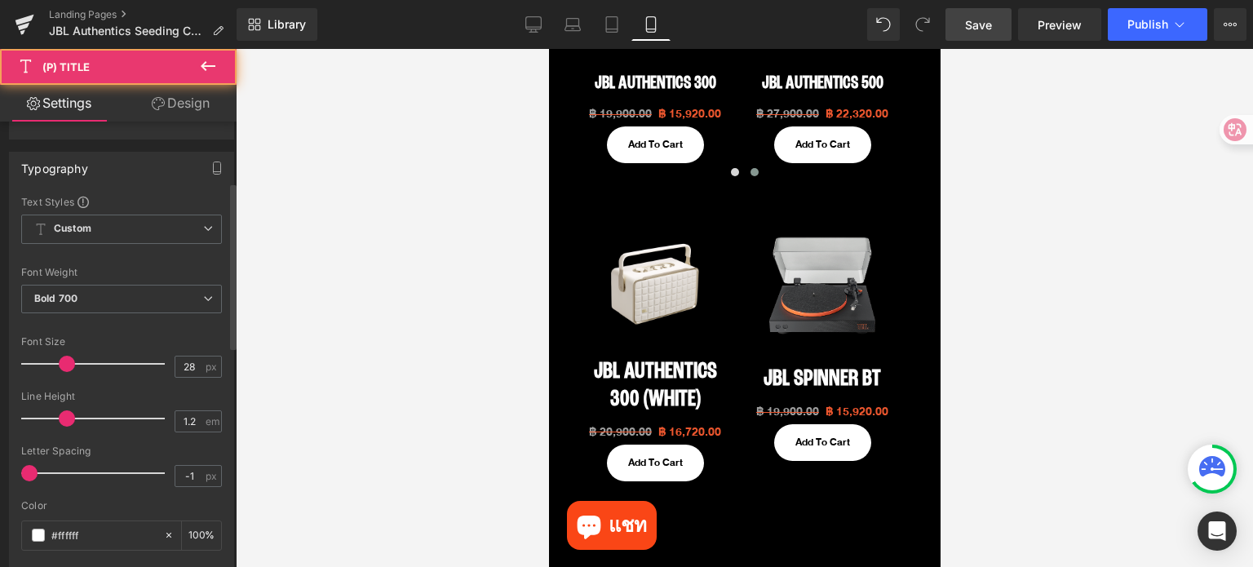
scroll to position [163, 0]
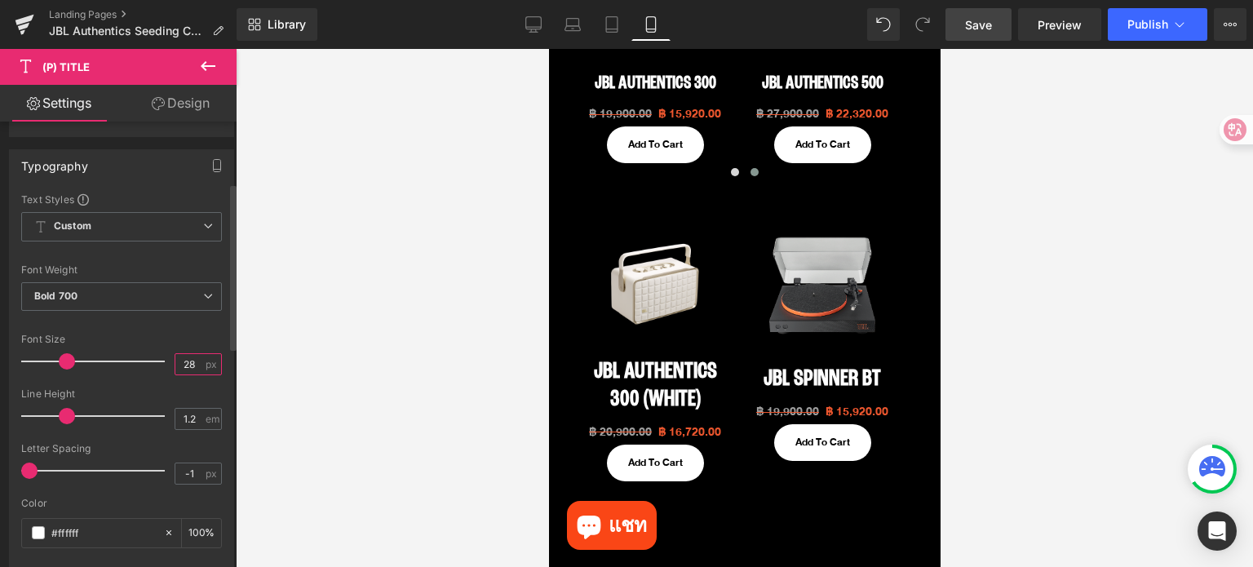
drag, startPoint x: 192, startPoint y: 362, endPoint x: 158, endPoint y: 365, distance: 34.3
click at [158, 365] on div "Font Size 28 px" at bounding box center [121, 361] width 201 height 55
type input "22"
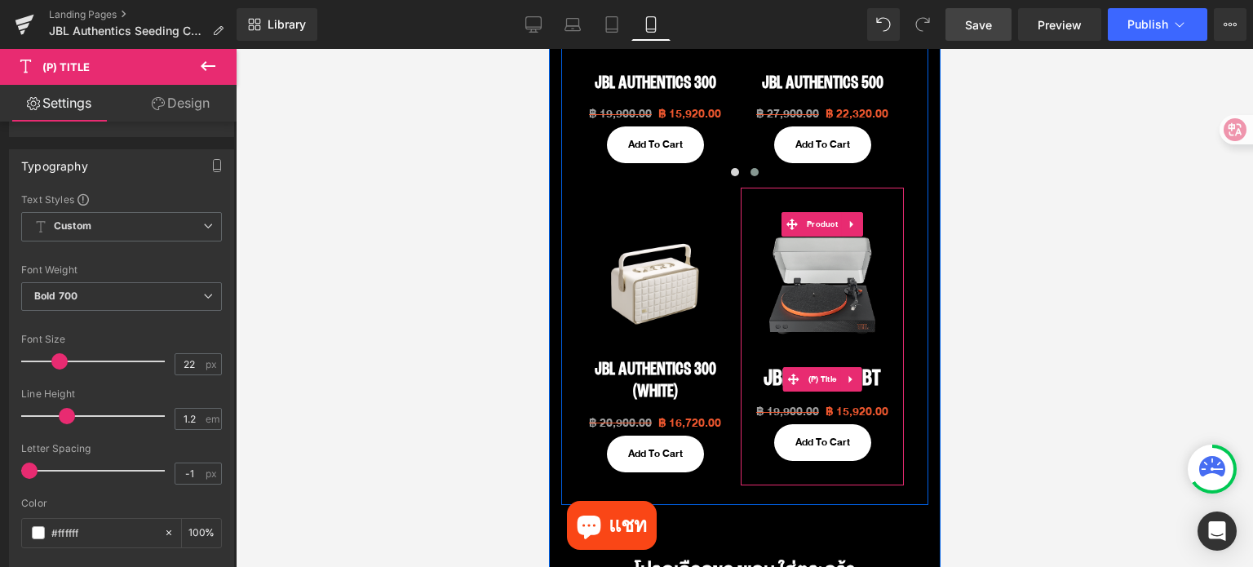
click at [829, 367] on span "(P) Title" at bounding box center [821, 379] width 37 height 24
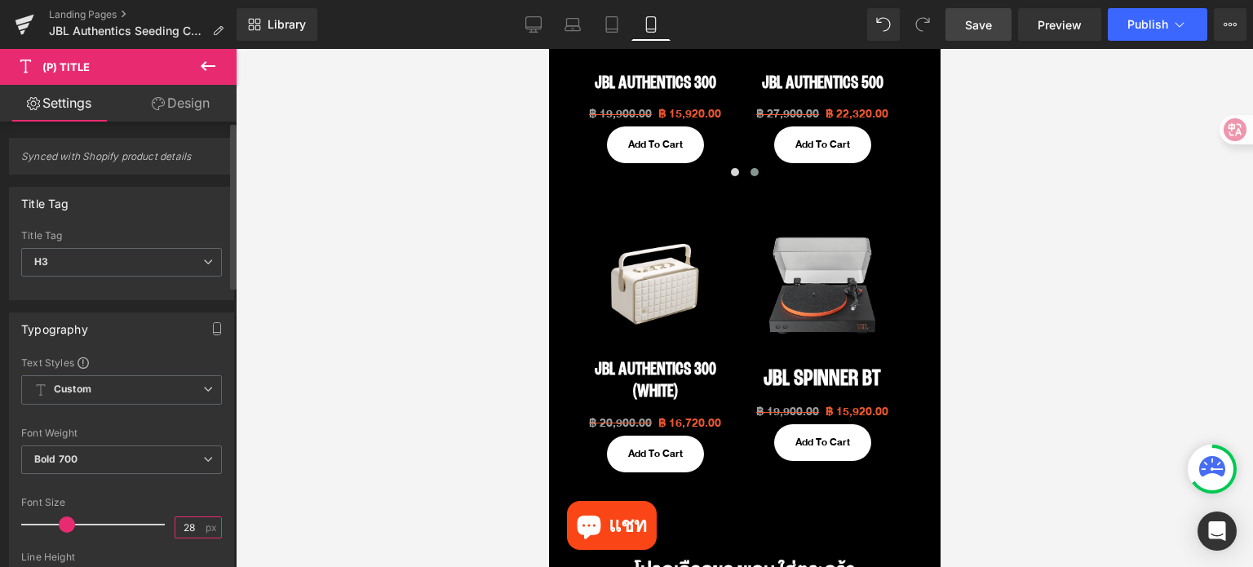
drag, startPoint x: 188, startPoint y: 523, endPoint x: 172, endPoint y: 522, distance: 16.3
click at [175, 522] on input "28" at bounding box center [189, 527] width 29 height 20
type input "22"
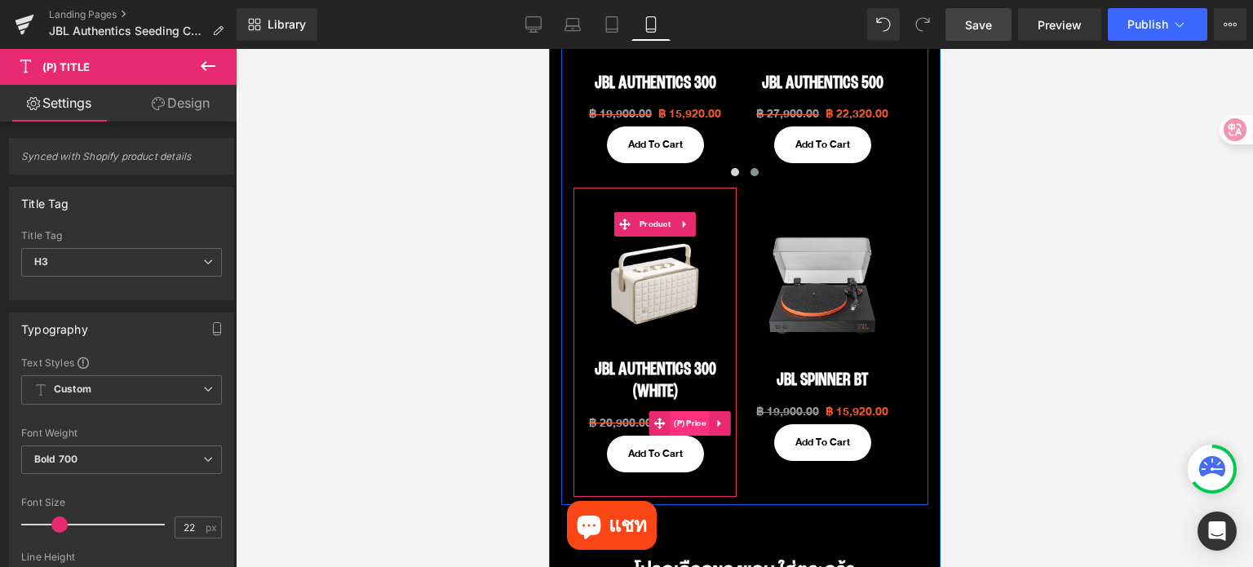
click at [675, 411] on span "(P) Price" at bounding box center [689, 423] width 40 height 24
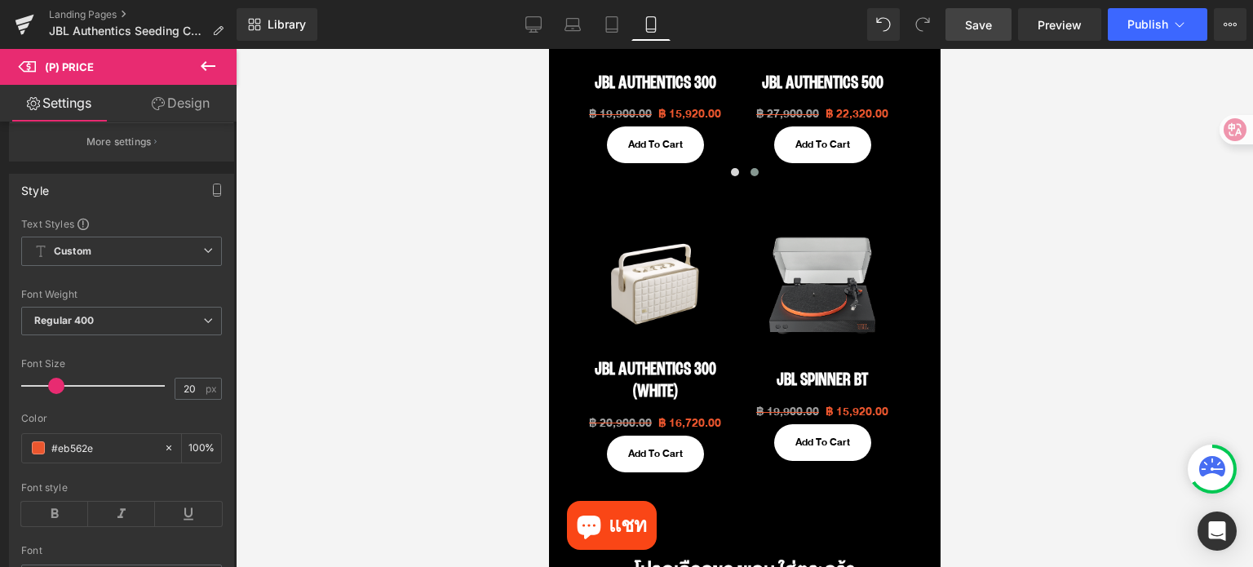
click at [969, 30] on span "Save" at bounding box center [978, 24] width 27 height 17
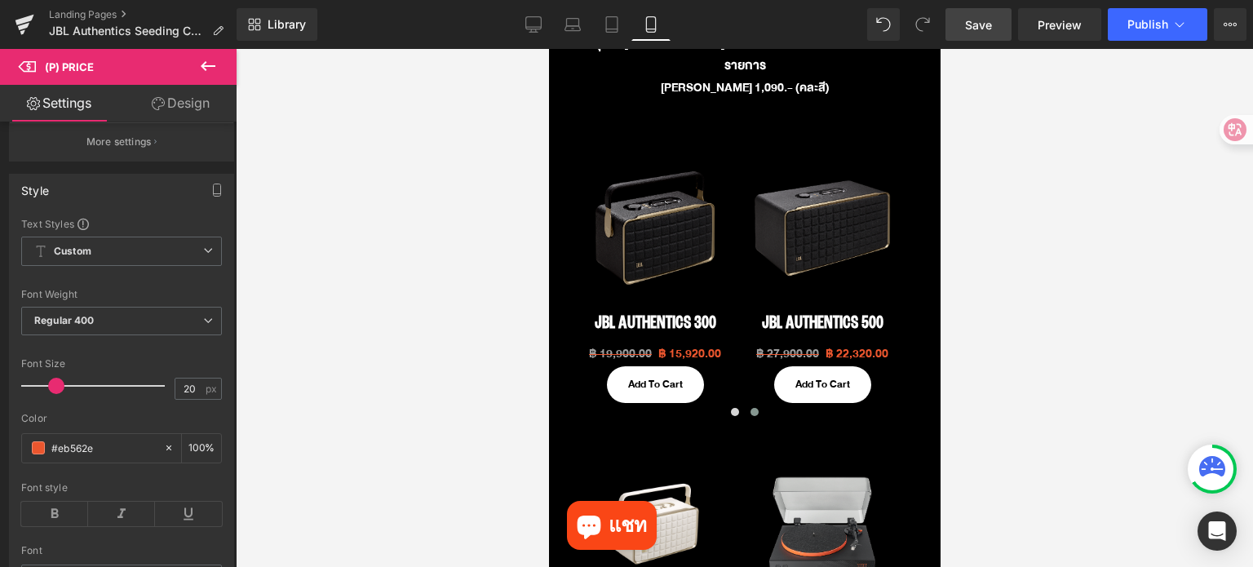
scroll to position [571, 0]
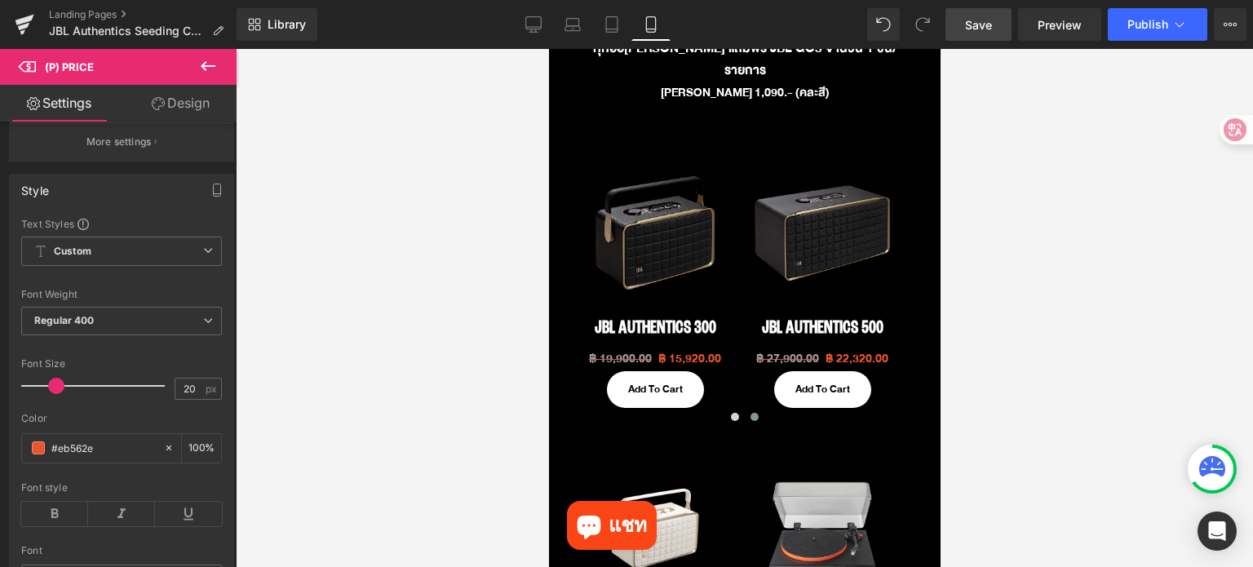
click at [710, 261] on img at bounding box center [654, 233] width 147 height 147
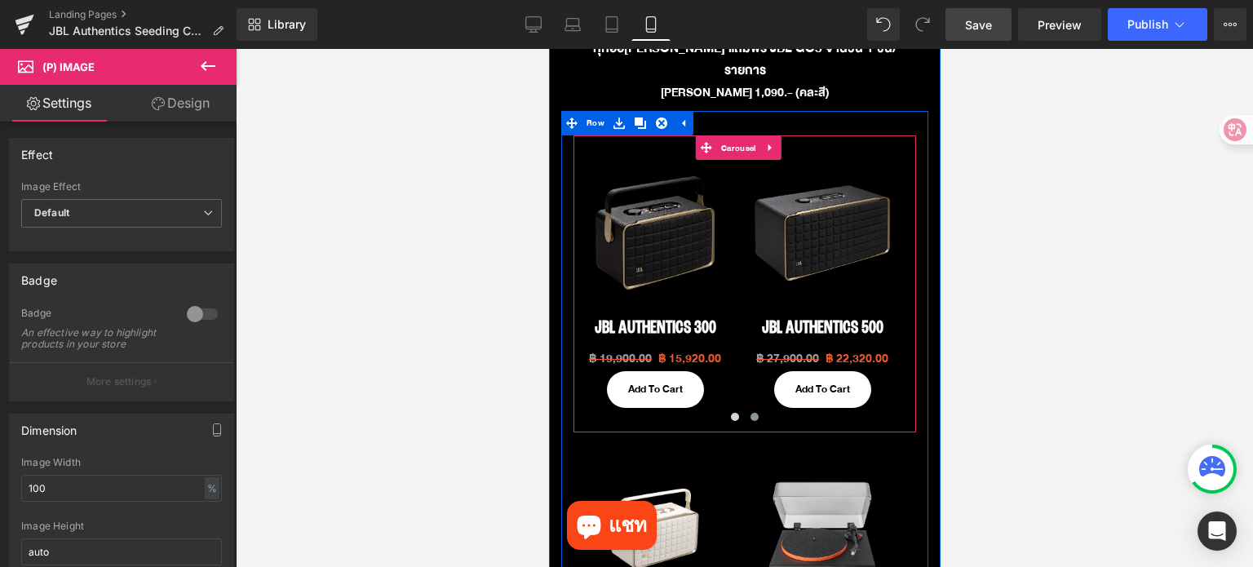
click at [737, 136] on span "Carousel" at bounding box center [737, 148] width 42 height 24
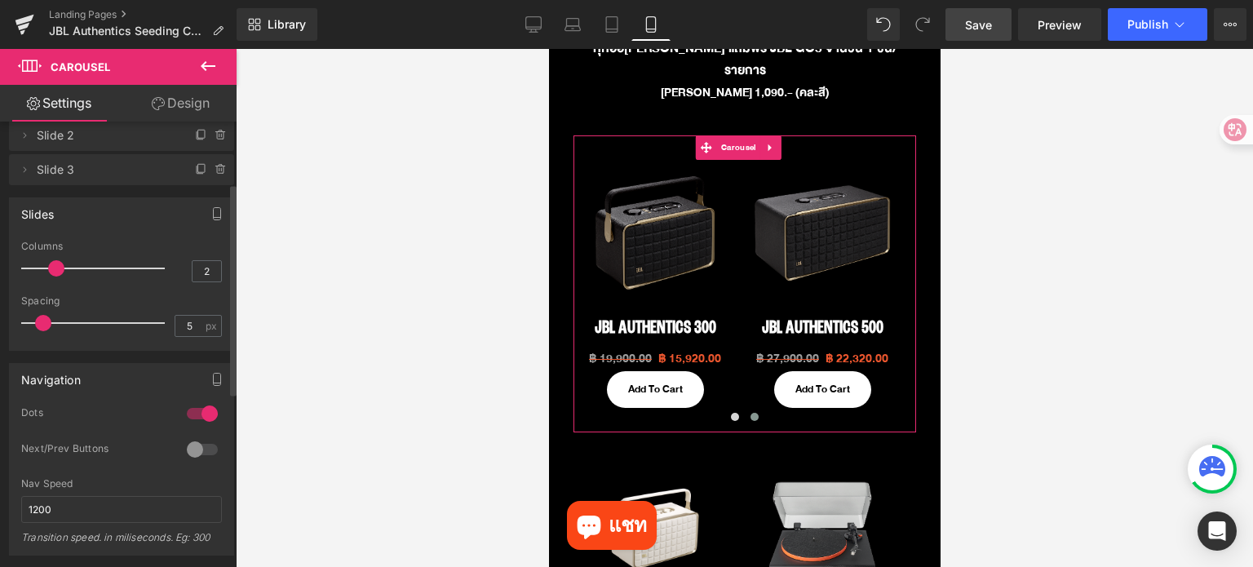
scroll to position [163, 0]
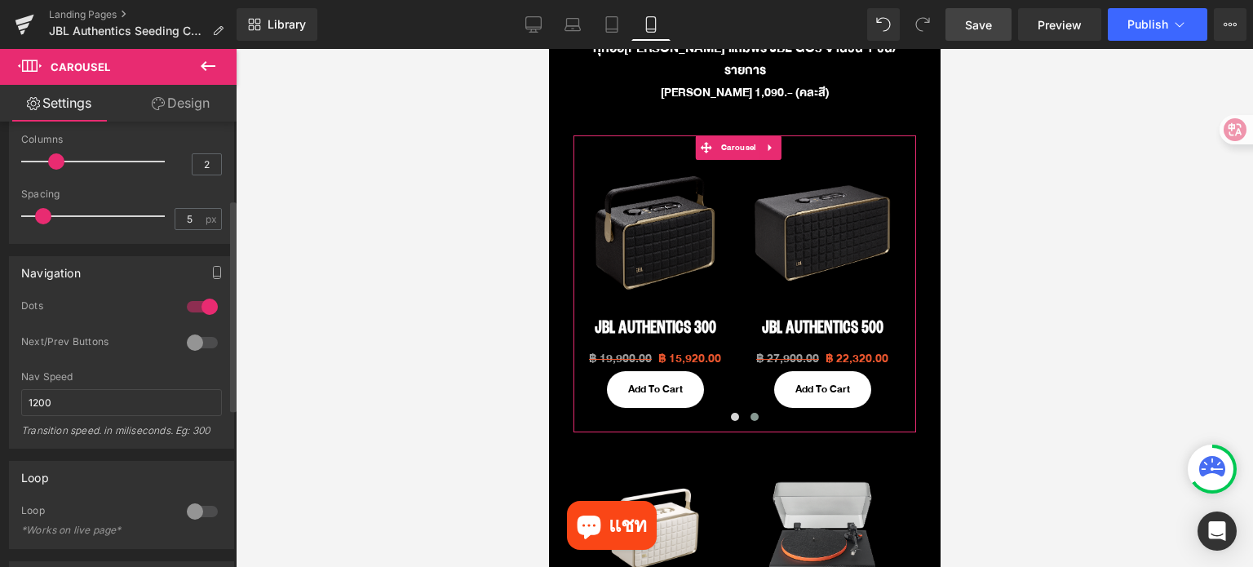
click at [193, 343] on div at bounding box center [202, 342] width 39 height 26
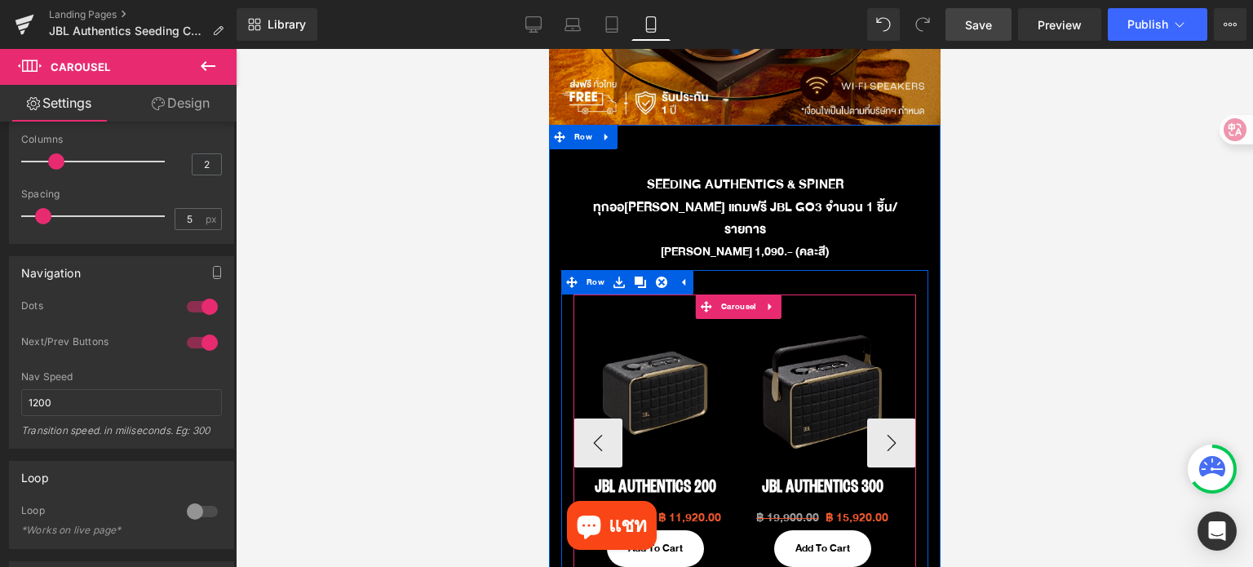
scroll to position [408, 0]
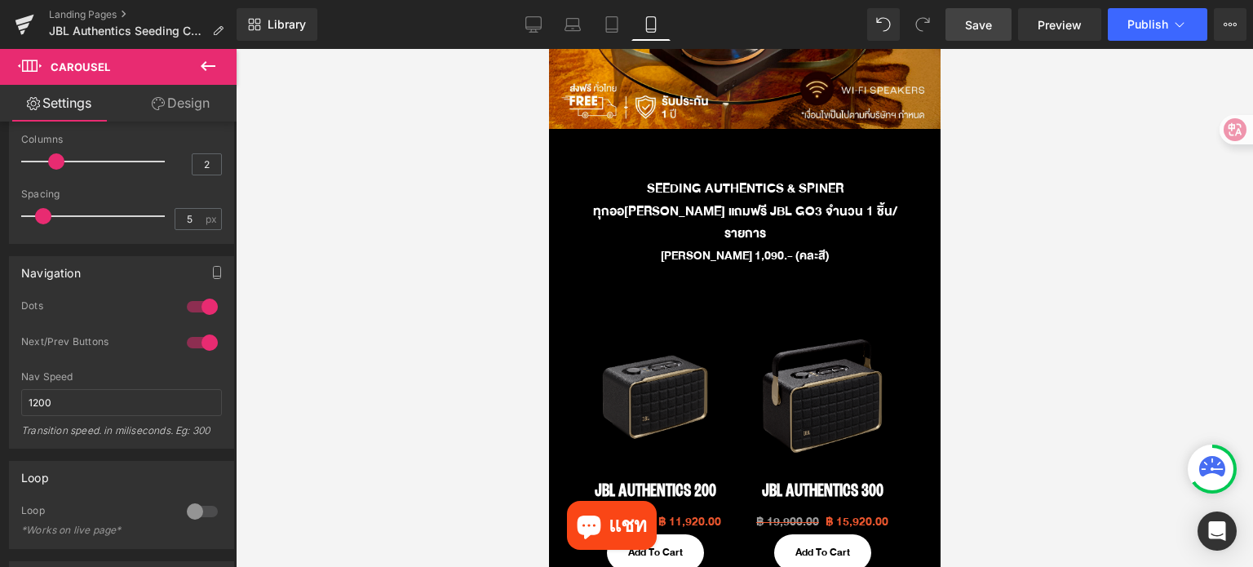
click at [983, 21] on span "Save" at bounding box center [978, 24] width 27 height 17
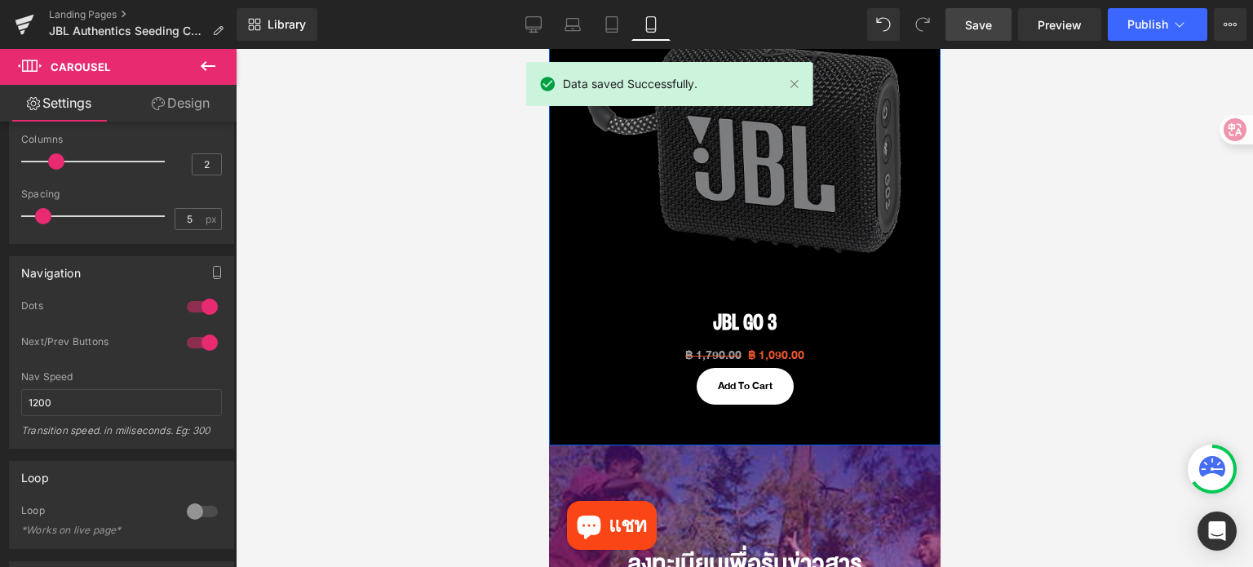
scroll to position [1142, 0]
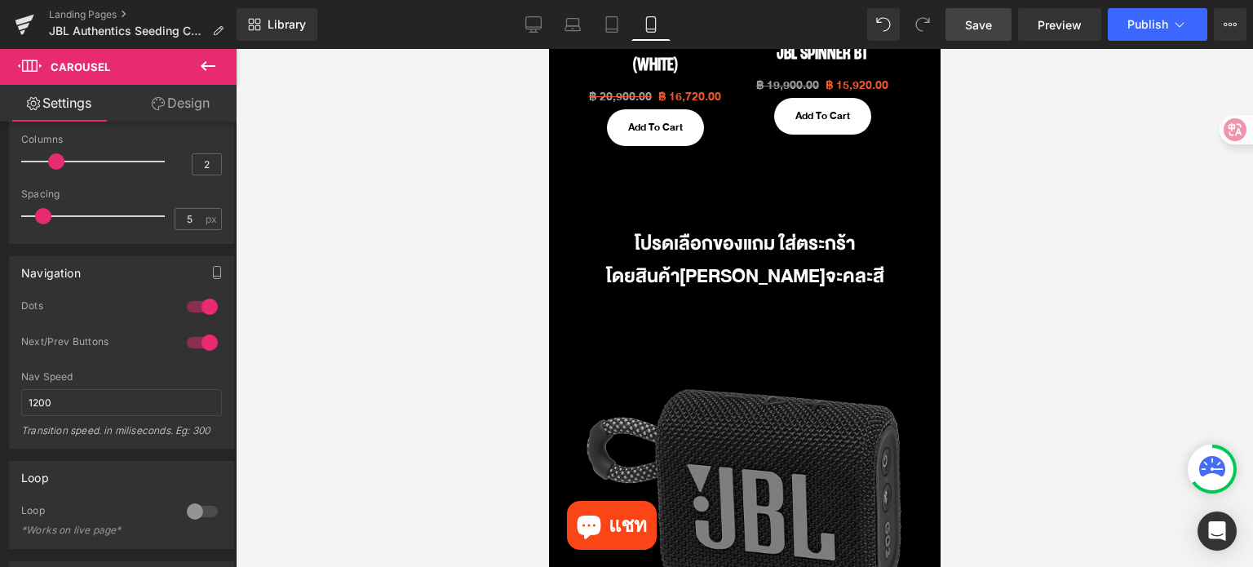
click at [1000, 29] on link "Save" at bounding box center [978, 24] width 66 height 33
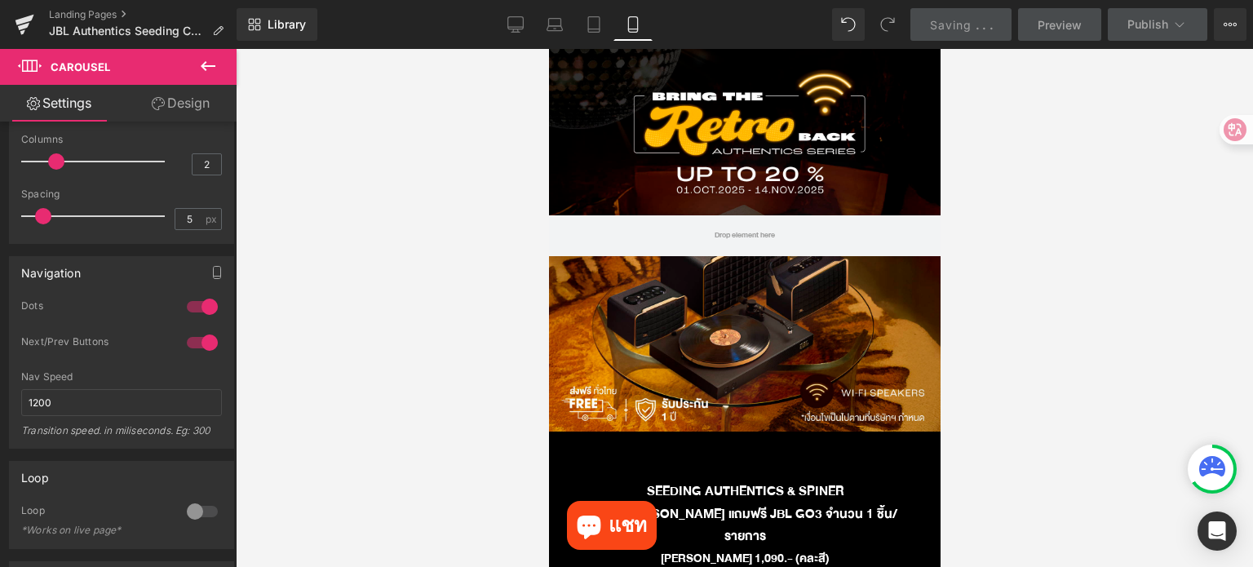
scroll to position [0, 0]
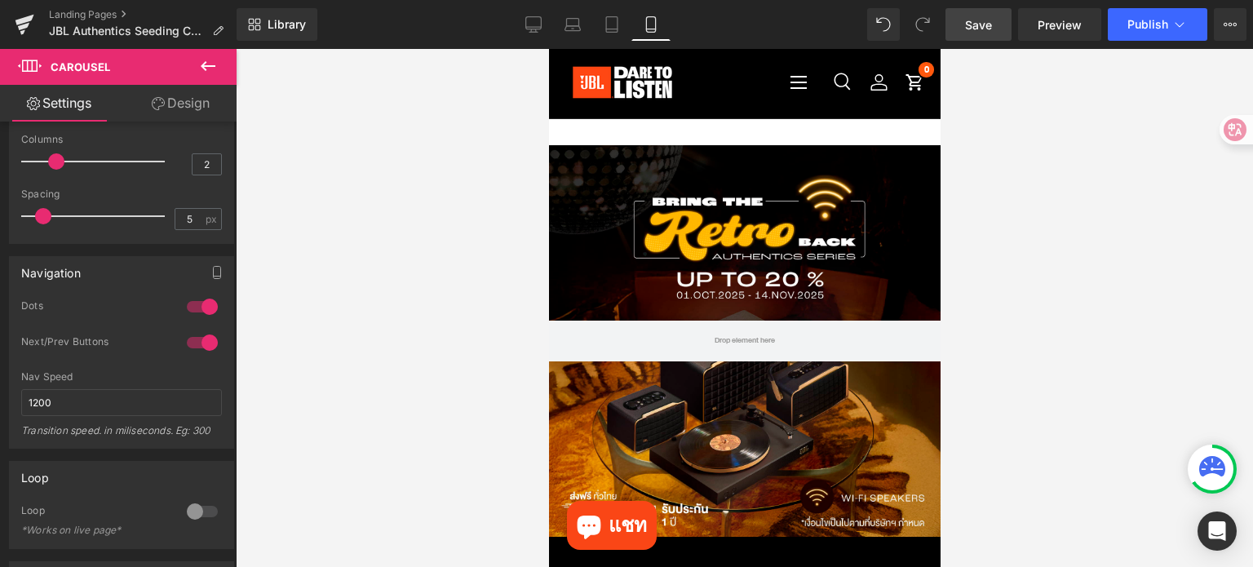
click at [992, 20] on span "Save" at bounding box center [978, 24] width 27 height 17
click at [1117, 263] on div at bounding box center [744, 308] width 1017 height 518
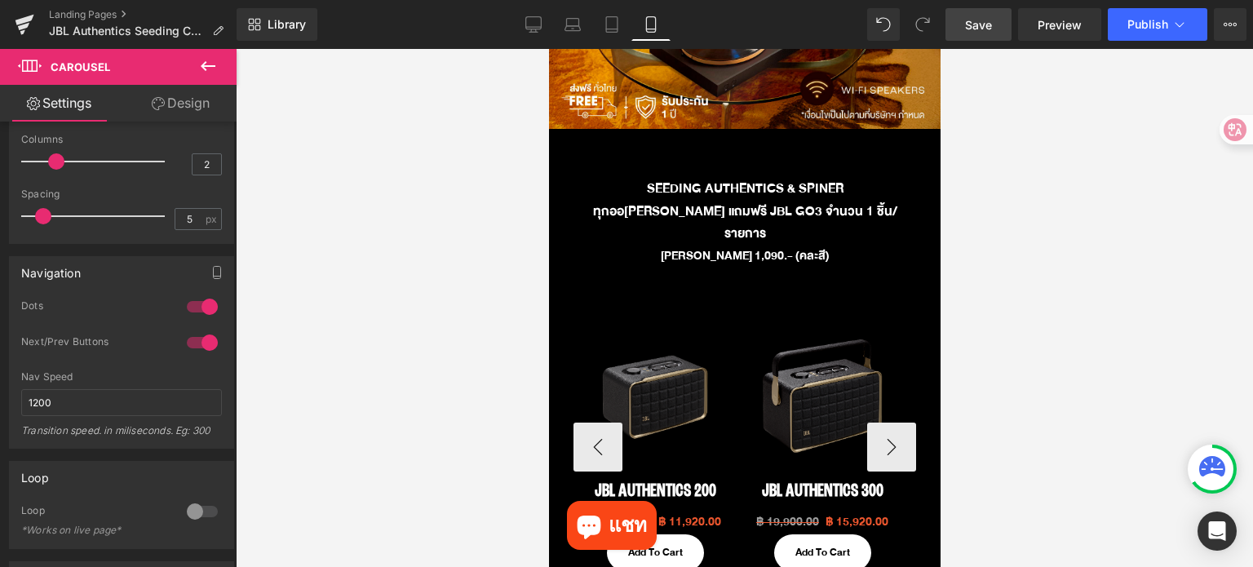
scroll to position [734, 0]
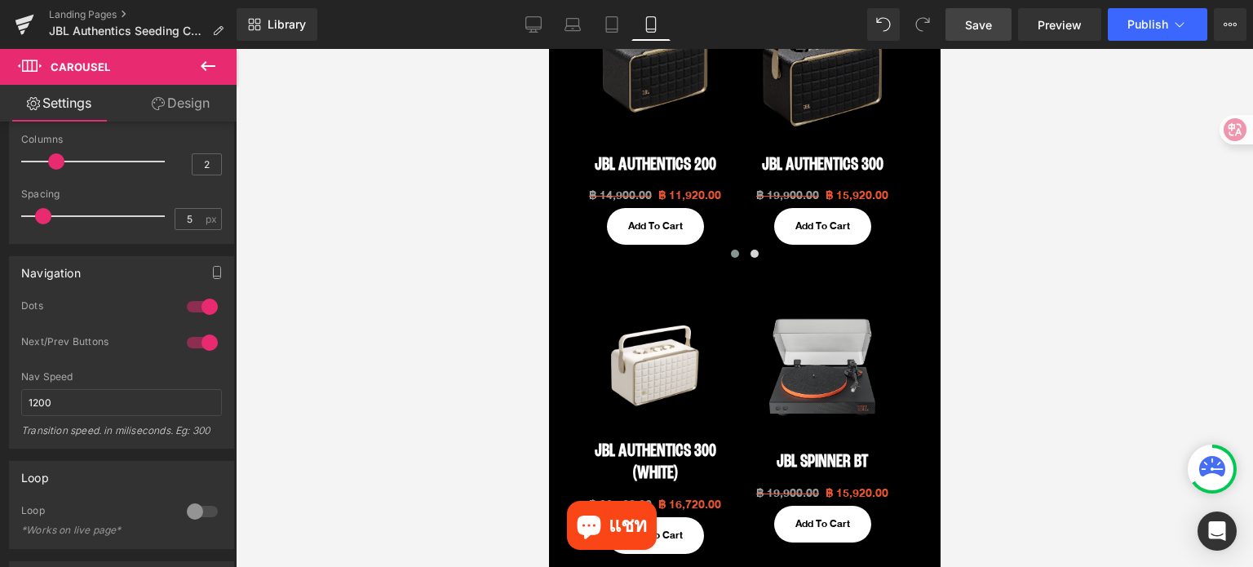
click at [1076, 150] on div at bounding box center [744, 308] width 1017 height 518
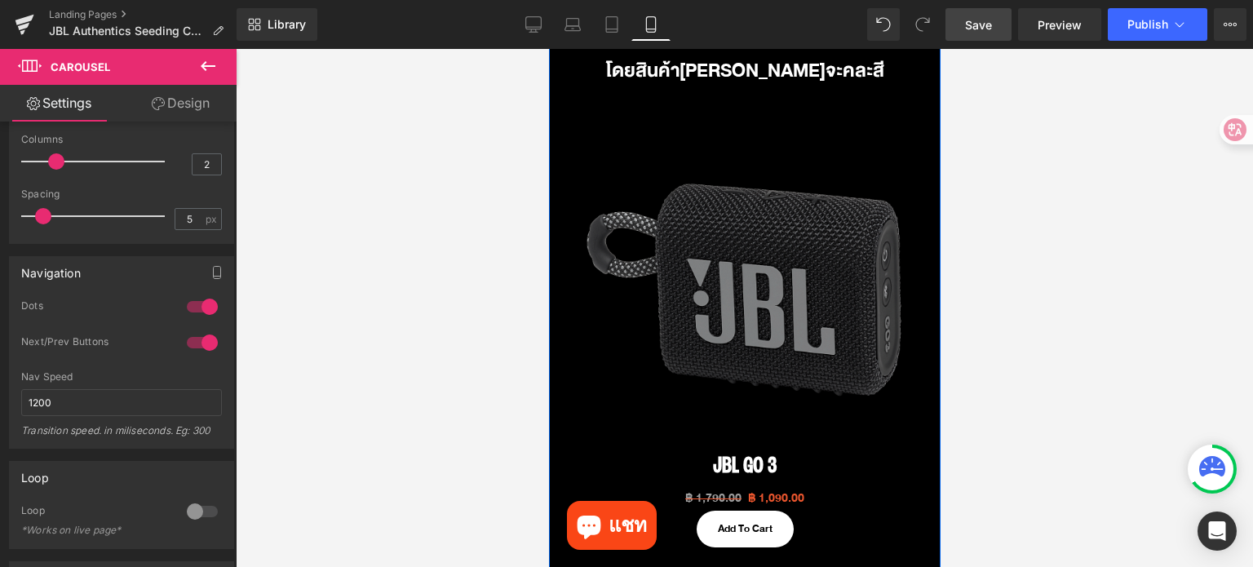
scroll to position [1549, 0]
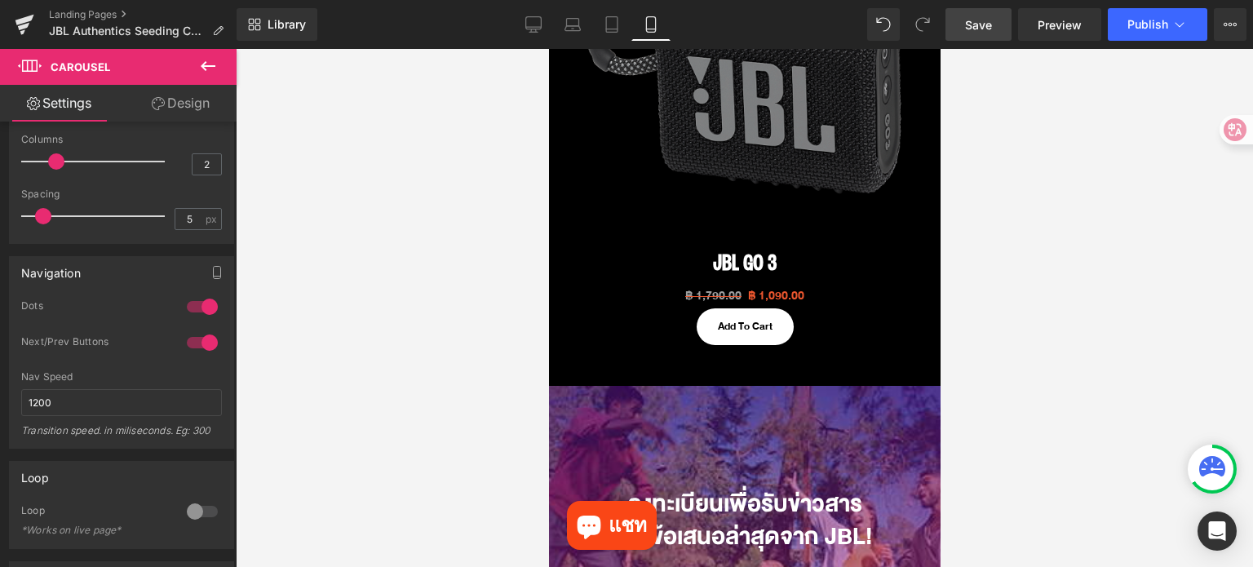
click at [1038, 285] on div at bounding box center [744, 308] width 1017 height 518
